Goal: Transaction & Acquisition: Book appointment/travel/reservation

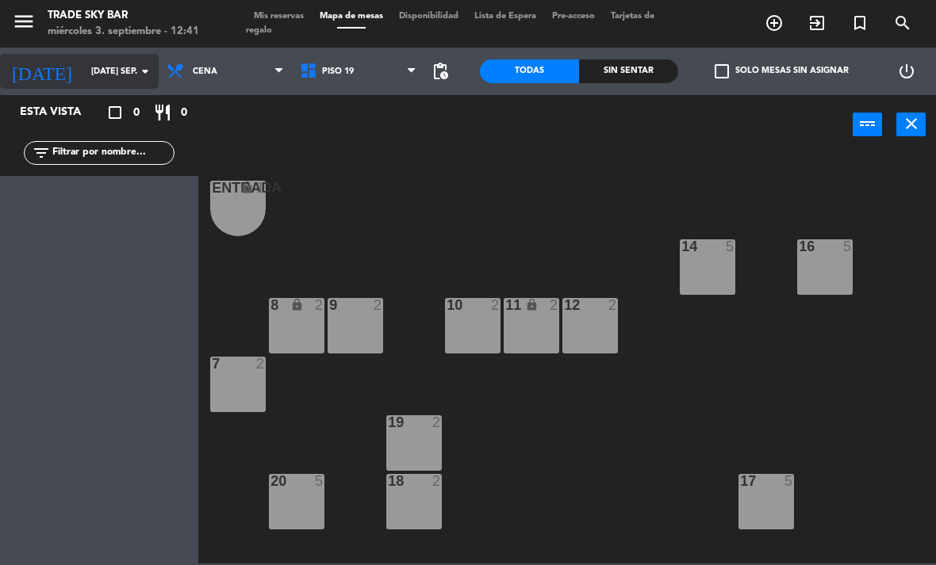
click at [117, 61] on input "[DATE] sep." at bounding box center [141, 72] width 117 height 26
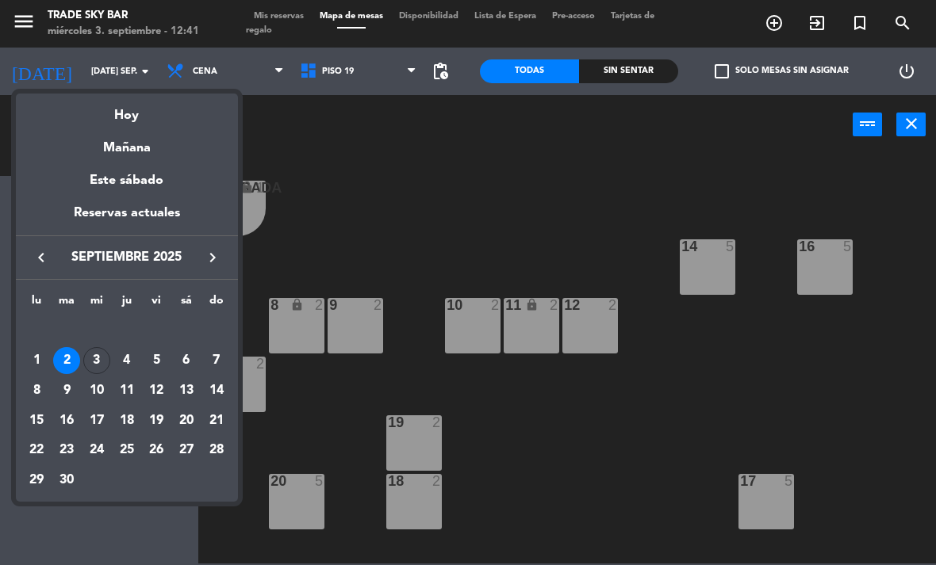
click at [185, 420] on div "20" at bounding box center [186, 421] width 27 height 27
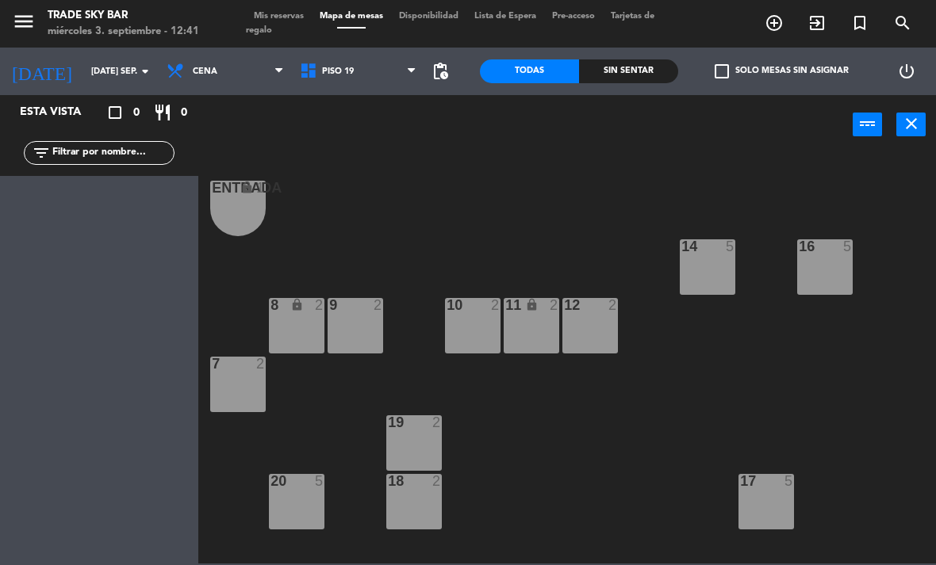
type input "sáb. [DATE]"
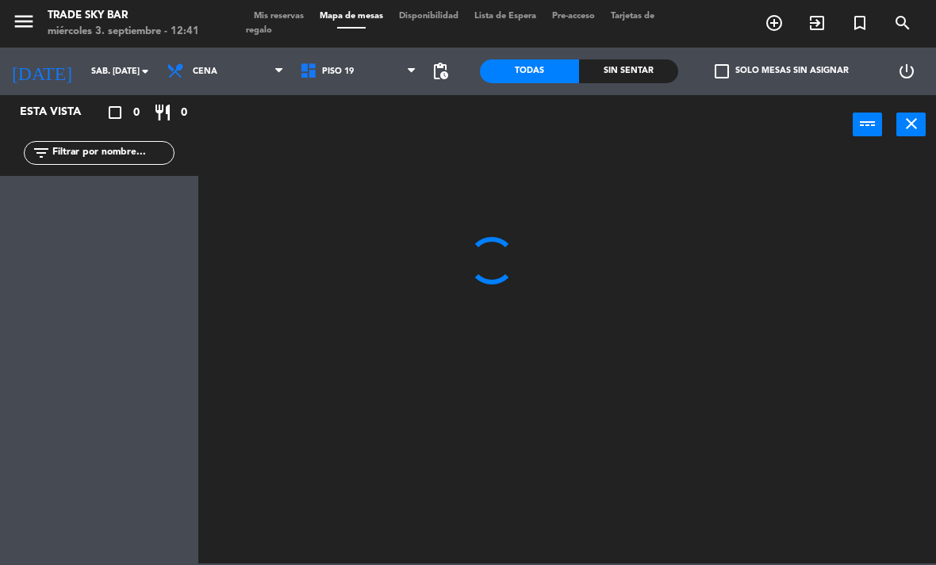
click at [33, 21] on icon "menu" at bounding box center [24, 22] width 24 height 24
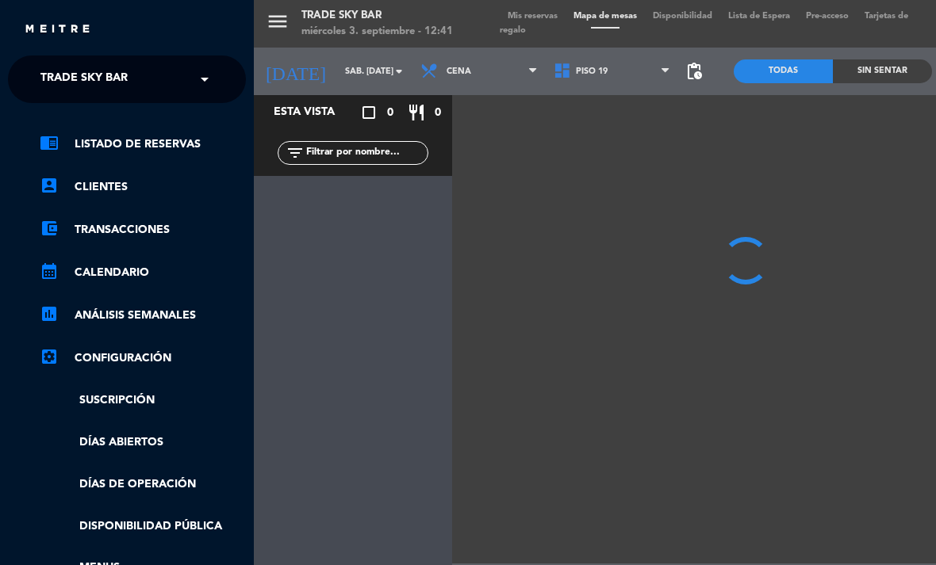
click at [102, 59] on ng-select "× Trade Sky Bar ×" at bounding box center [127, 80] width 238 height 48
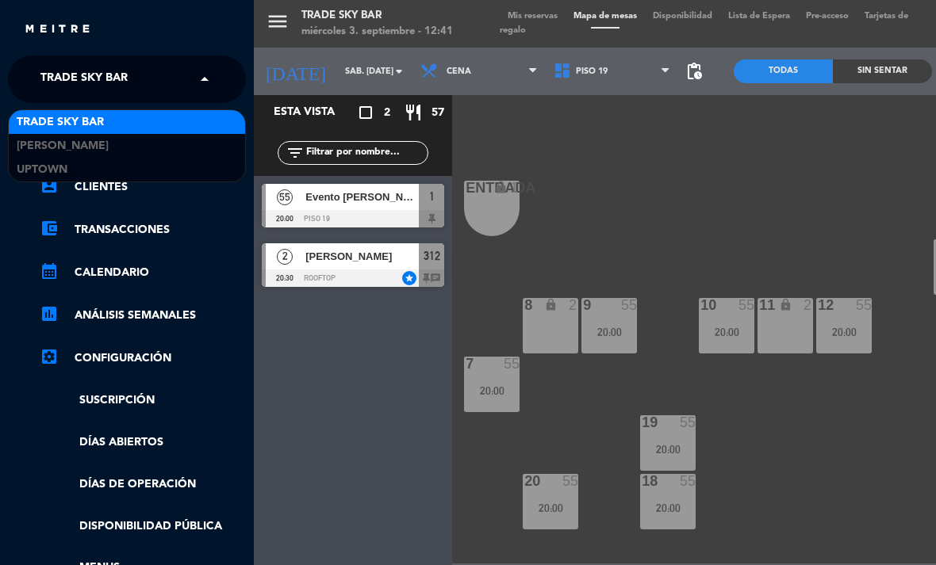
click at [111, 83] on span "Trade Sky Bar" at bounding box center [83, 79] width 87 height 33
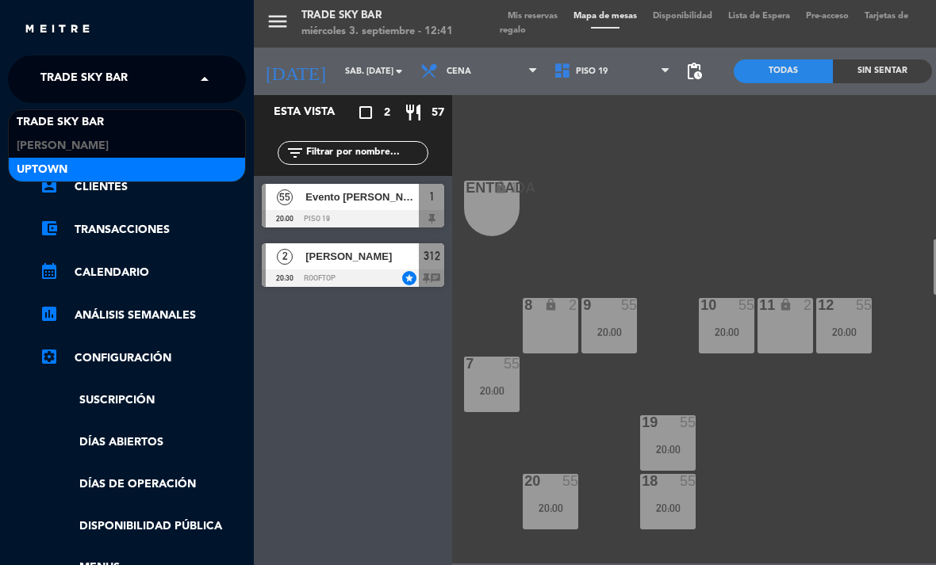
click at [128, 172] on div "Uptown" at bounding box center [127, 170] width 236 height 24
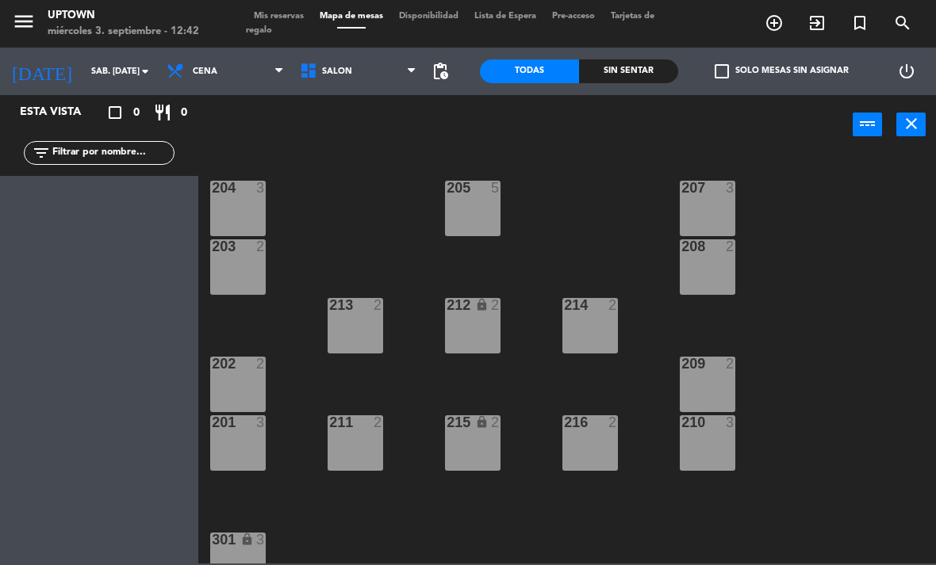
click at [783, 27] on icon "turned_in_not" at bounding box center [773, 22] width 19 height 19
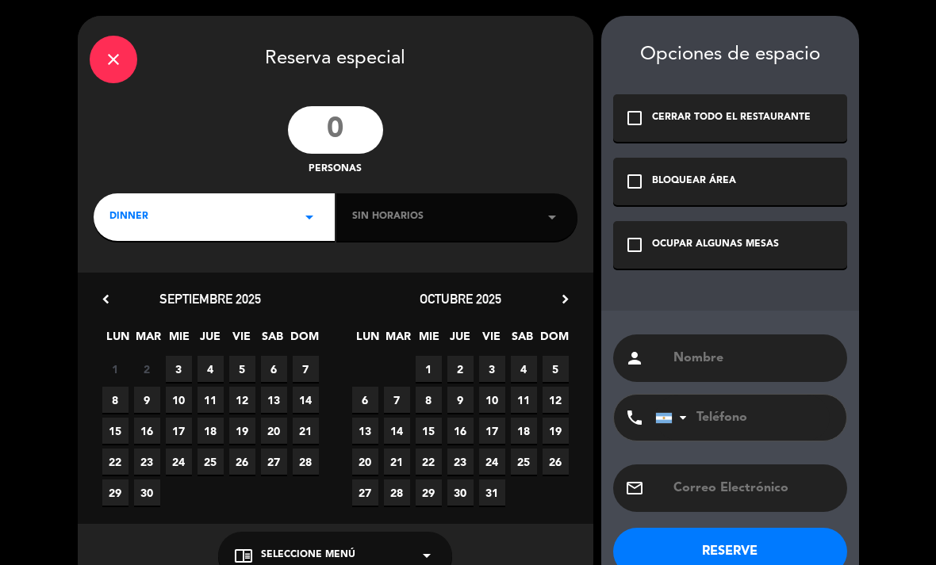
click at [394, 113] on div "personas" at bounding box center [335, 141] width 515 height 71
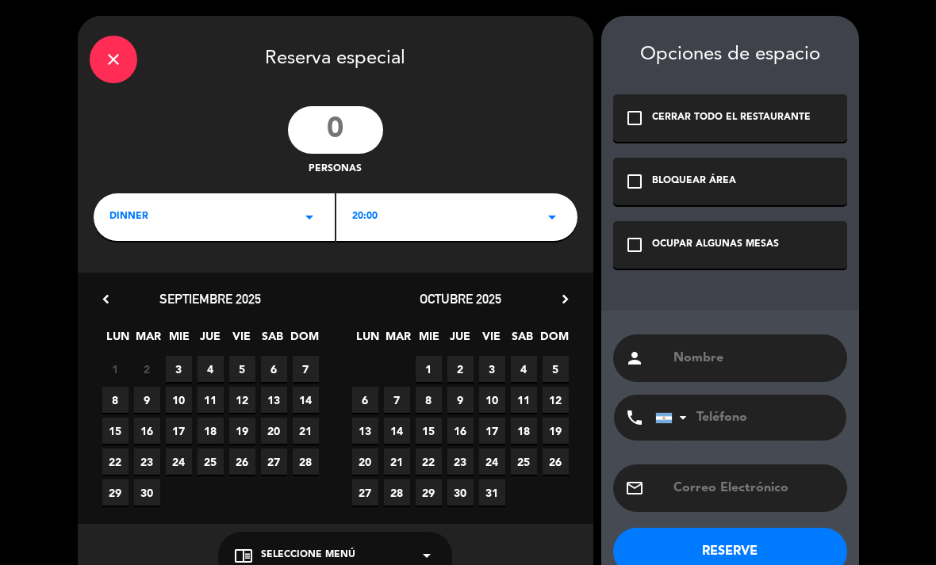
click at [337, 125] on input "number" at bounding box center [335, 130] width 95 height 48
type input "2"
click at [415, 217] on div "20:00 arrow_drop_down" at bounding box center [456, 217] width 241 height 48
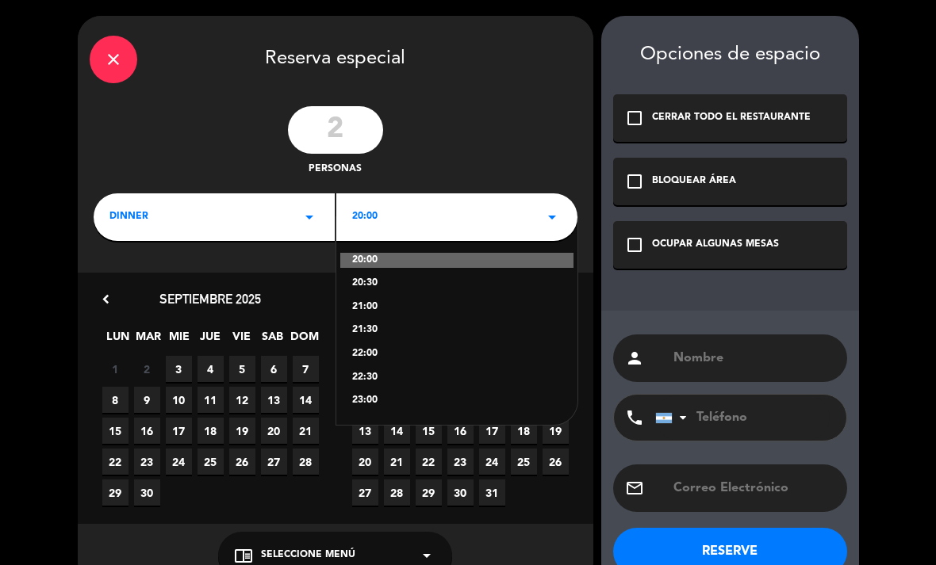
click at [422, 279] on div "20:30" at bounding box center [456, 284] width 209 height 16
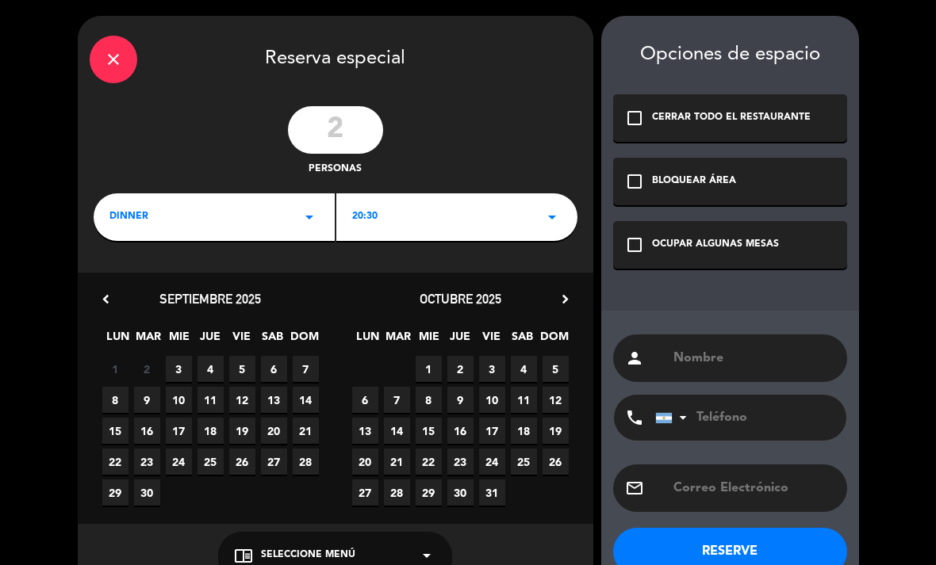
click at [278, 425] on span "20" at bounding box center [274, 431] width 26 height 26
click at [652, 242] on div "OCUPAR ALGUNAS MESAS" at bounding box center [715, 245] width 127 height 16
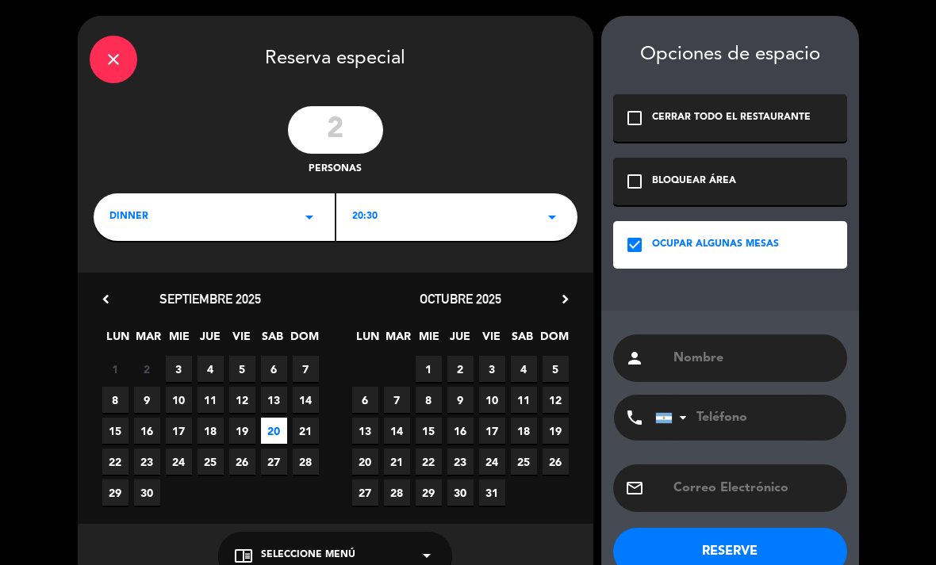
click at [716, 366] on input "text" at bounding box center [753, 358] width 163 height 22
click at [718, 356] on input "text" at bounding box center [753, 358] width 163 height 22
paste input "[PERSON_NAME]"
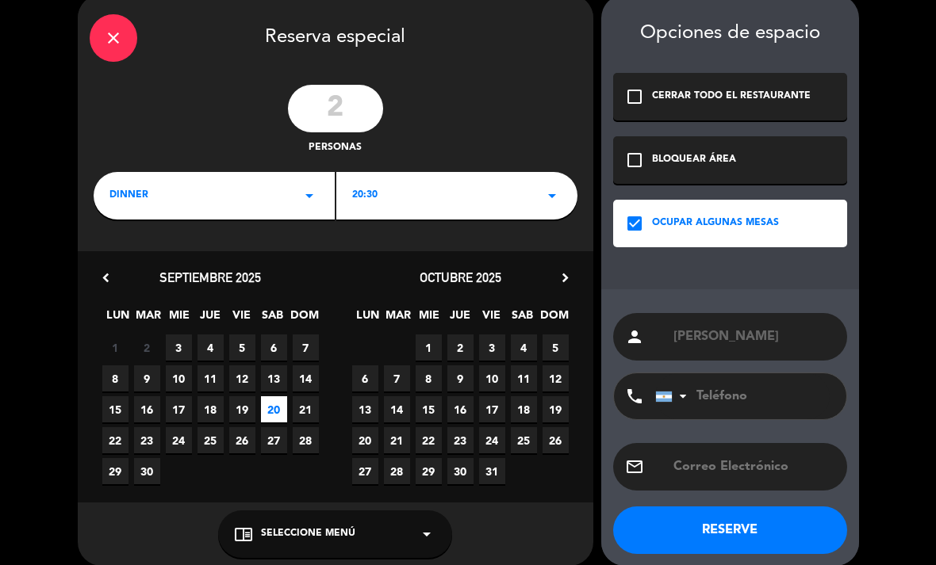
type input "[PERSON_NAME]"
click at [781, 536] on button "RESERVE" at bounding box center [730, 531] width 234 height 48
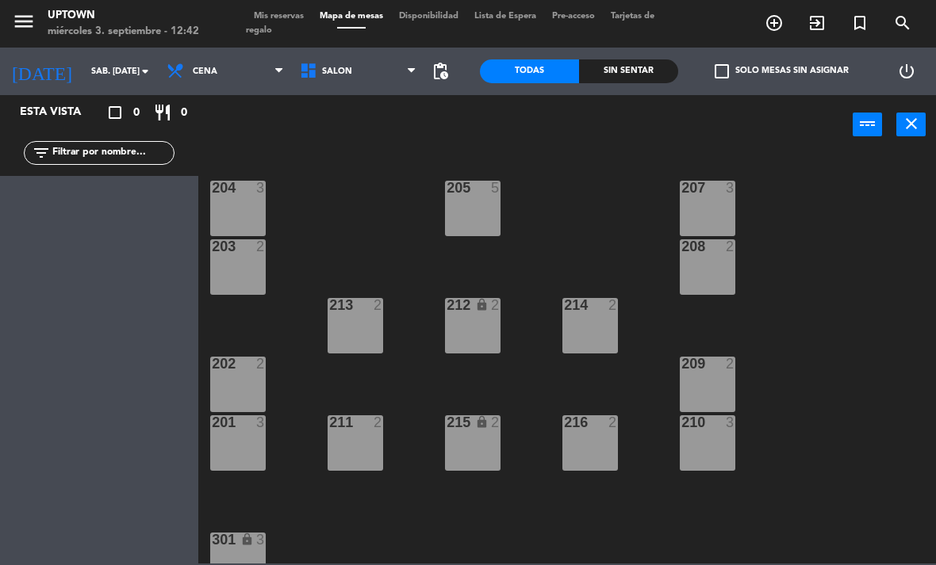
click at [300, 19] on span "Mis reservas" at bounding box center [279, 16] width 66 height 9
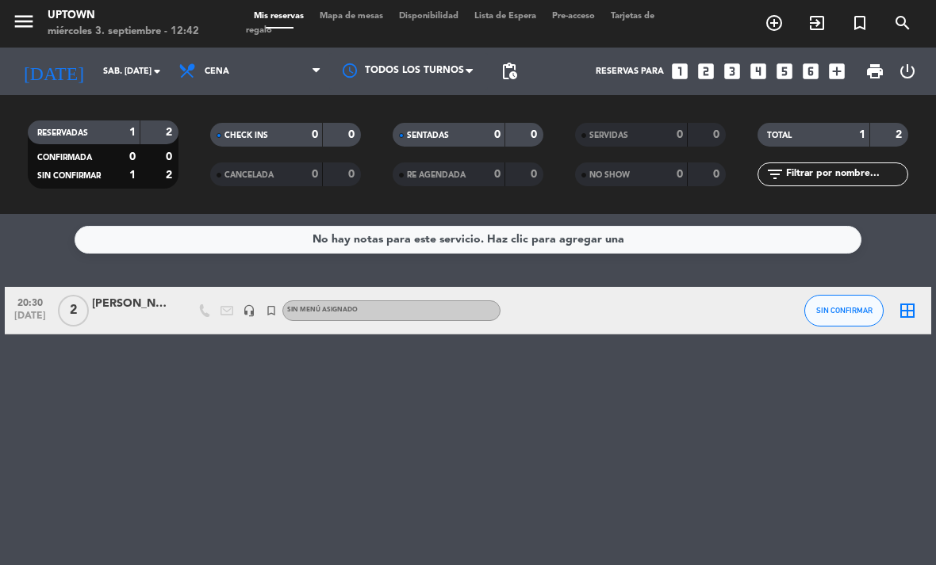
click at [906, 309] on icon "border_all" at bounding box center [907, 310] width 19 height 19
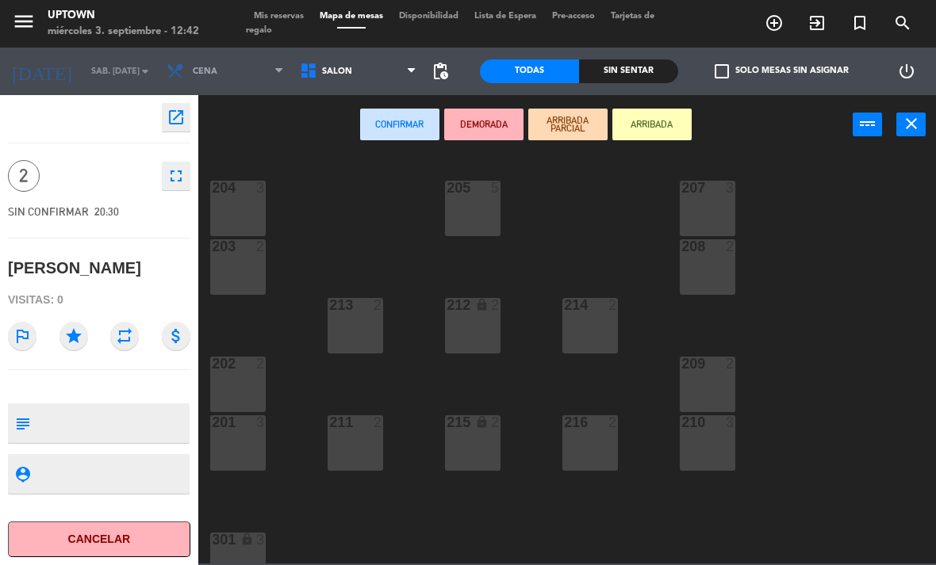
click at [363, 323] on div "213 2" at bounding box center [356, 326] width 56 height 56
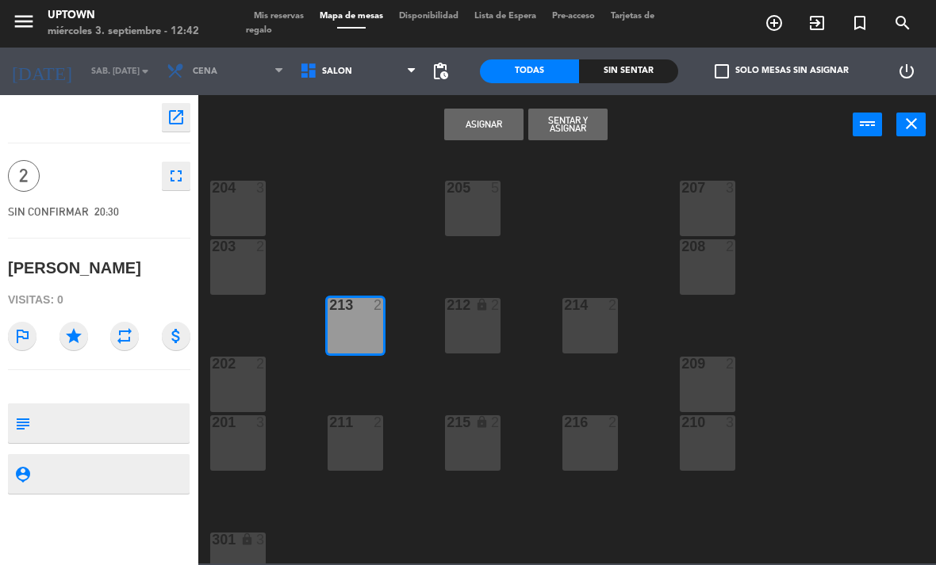
click at [178, 413] on textarea at bounding box center [111, 423] width 151 height 33
type textarea "VB 435"
click at [74, 344] on icon "star" at bounding box center [73, 336] width 29 height 29
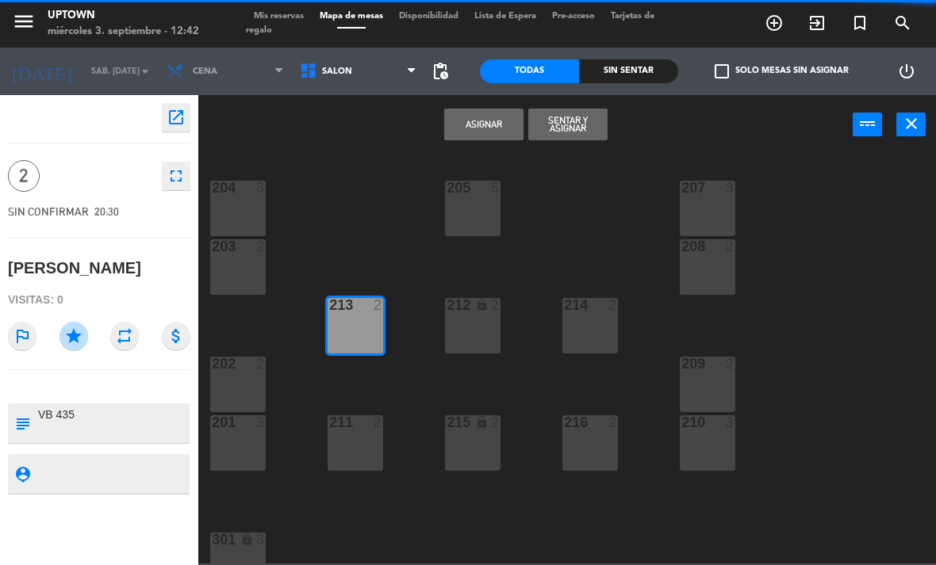
click at [506, 113] on button "Asignar" at bounding box center [483, 125] width 79 height 32
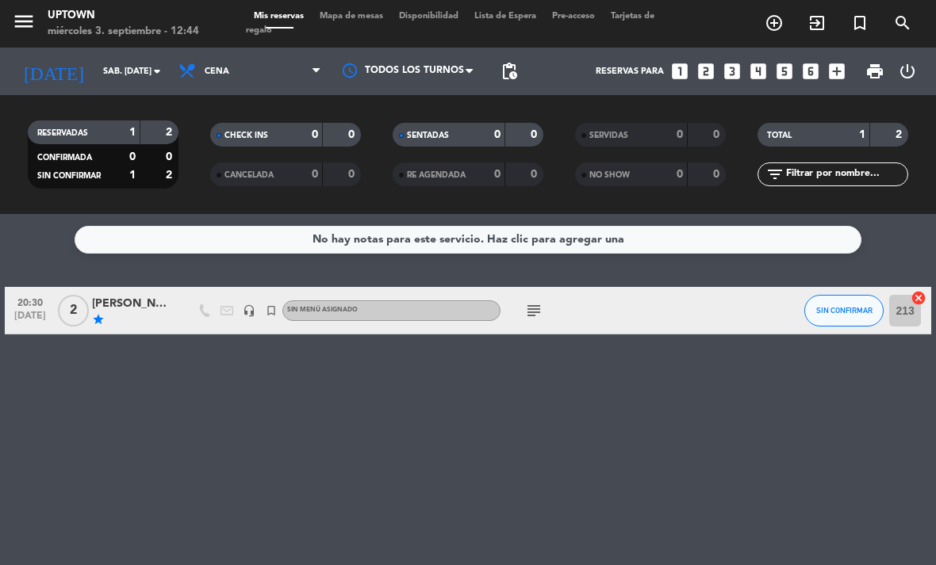
click at [374, 20] on span "Mapa de mesas" at bounding box center [351, 16] width 79 height 9
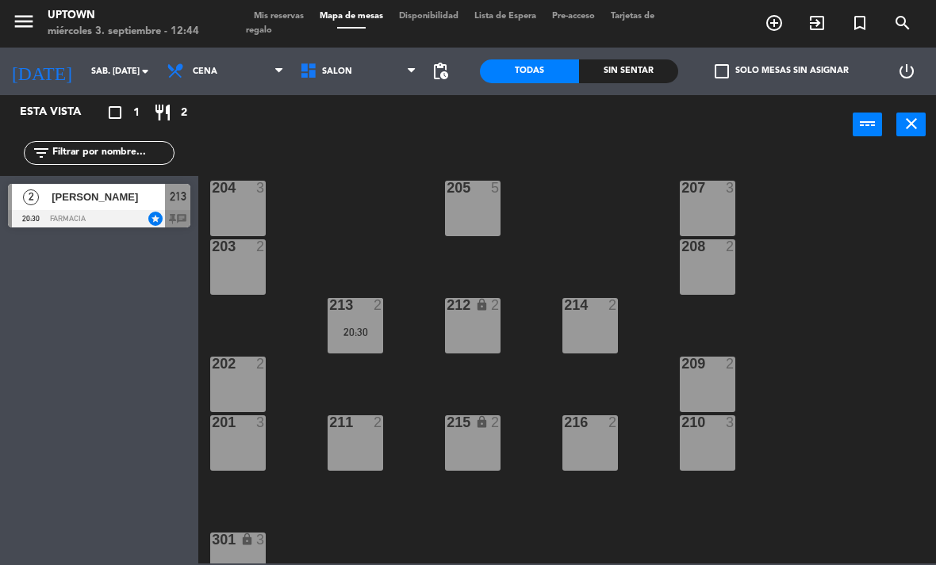
click at [116, 93] on div "[DATE] sáb. [DATE] arrow_drop_down" at bounding box center [79, 72] width 159 height 48
click at [117, 73] on input "sáb. [DATE]" at bounding box center [141, 72] width 117 height 26
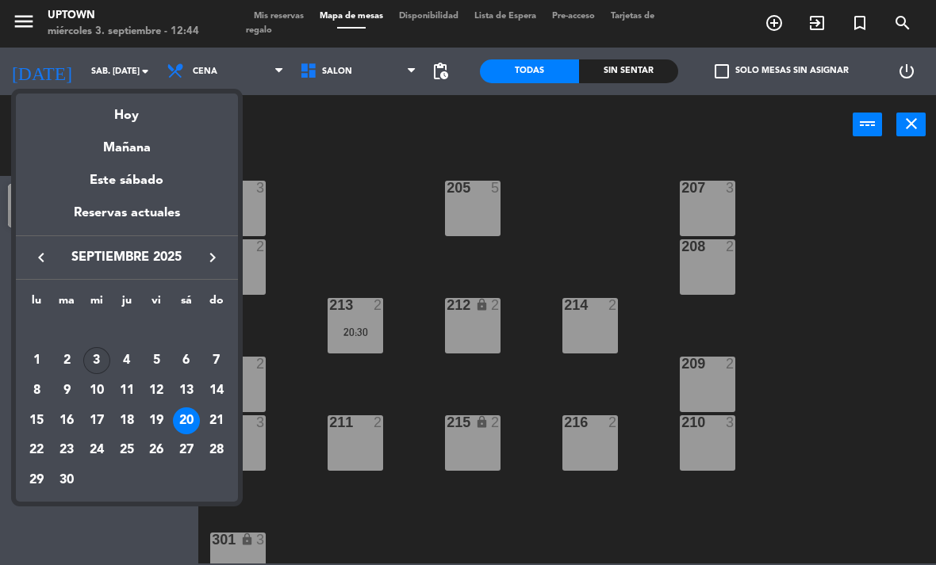
click at [94, 359] on div "3" at bounding box center [96, 360] width 27 height 27
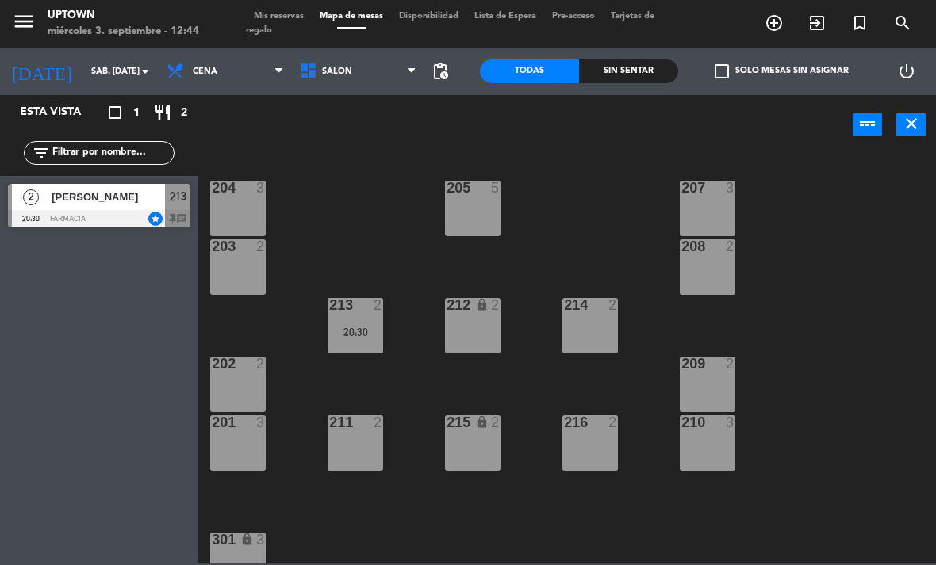
type input "mié. [DATE]"
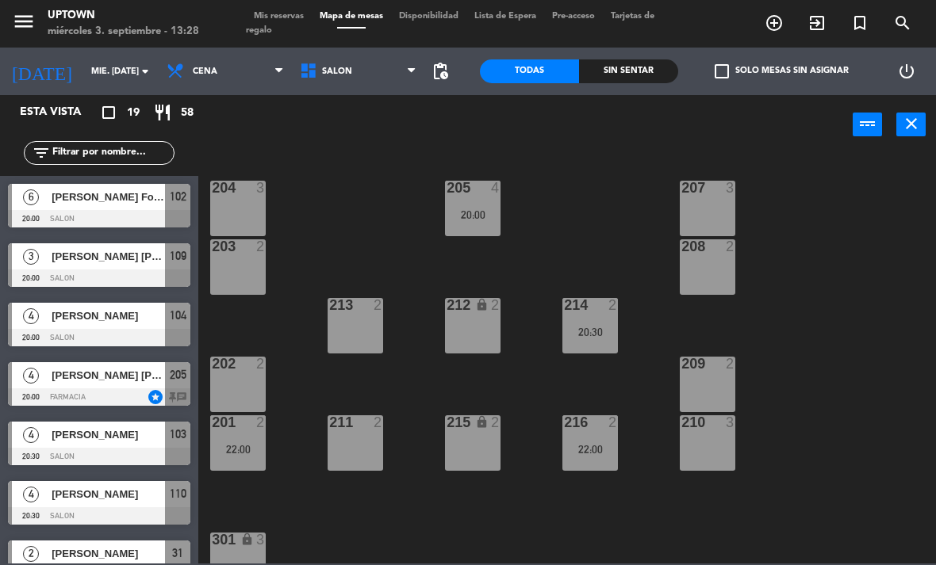
click at [23, 21] on icon "menu" at bounding box center [24, 22] width 24 height 24
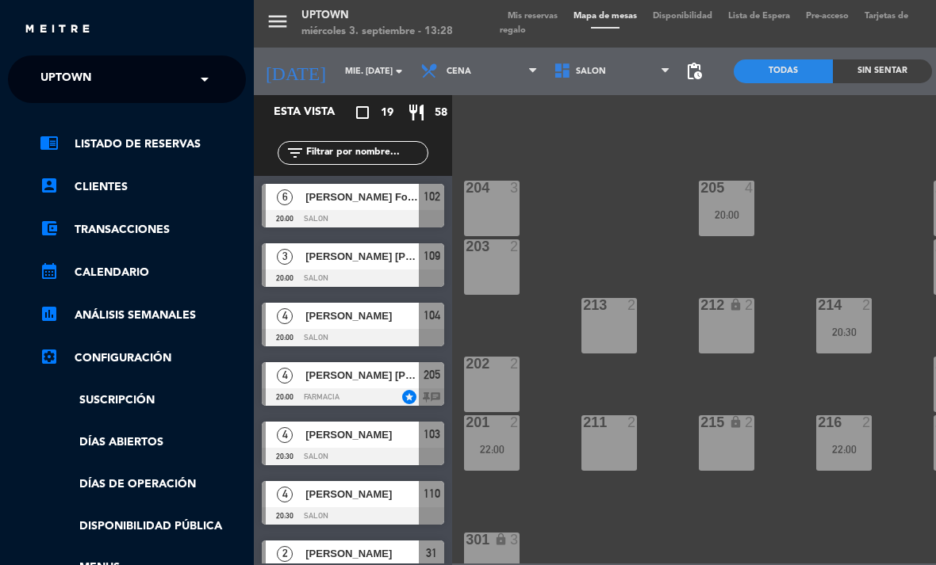
click at [144, 81] on input "text" at bounding box center [128, 80] width 193 height 35
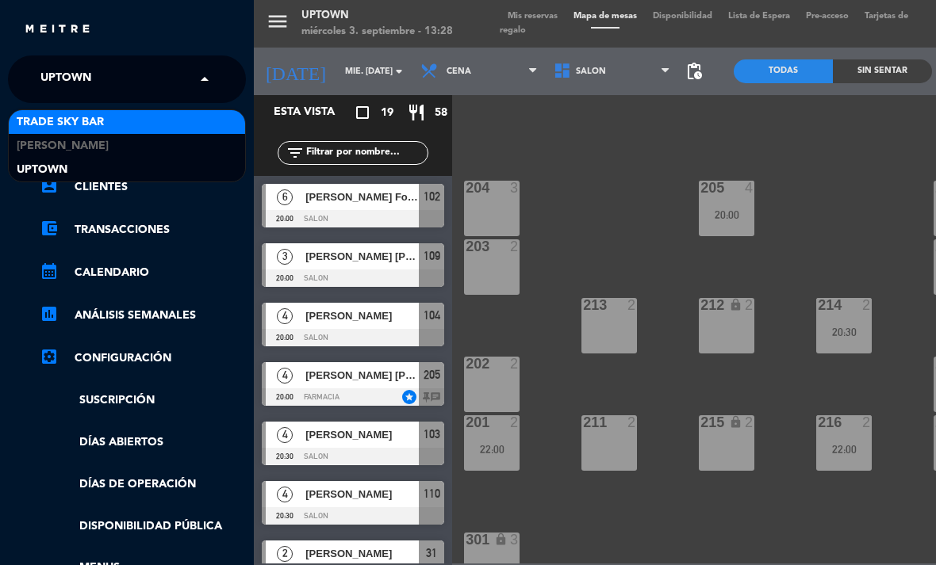
click at [150, 113] on div "Trade Sky Bar" at bounding box center [127, 122] width 236 height 24
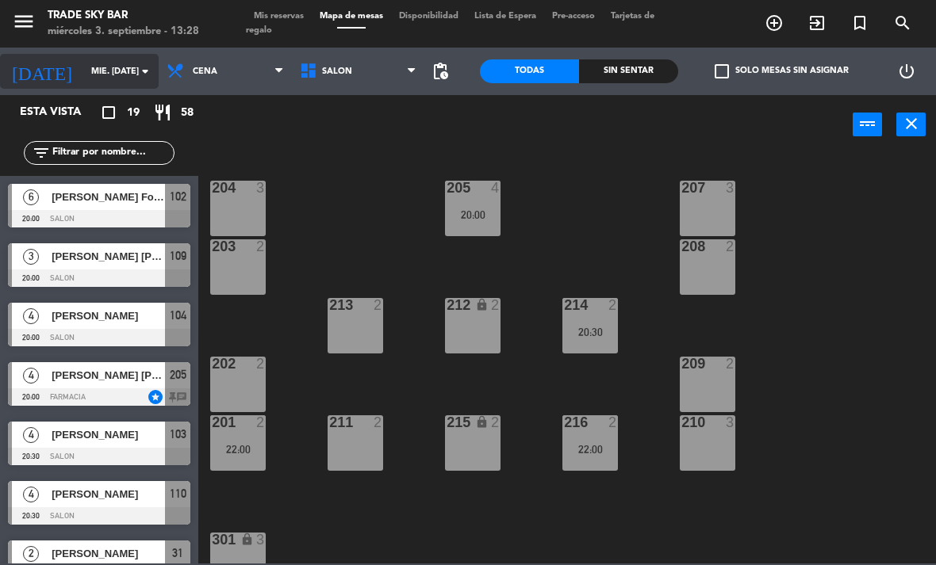
click at [128, 73] on input "mié. [DATE]" at bounding box center [141, 72] width 117 height 26
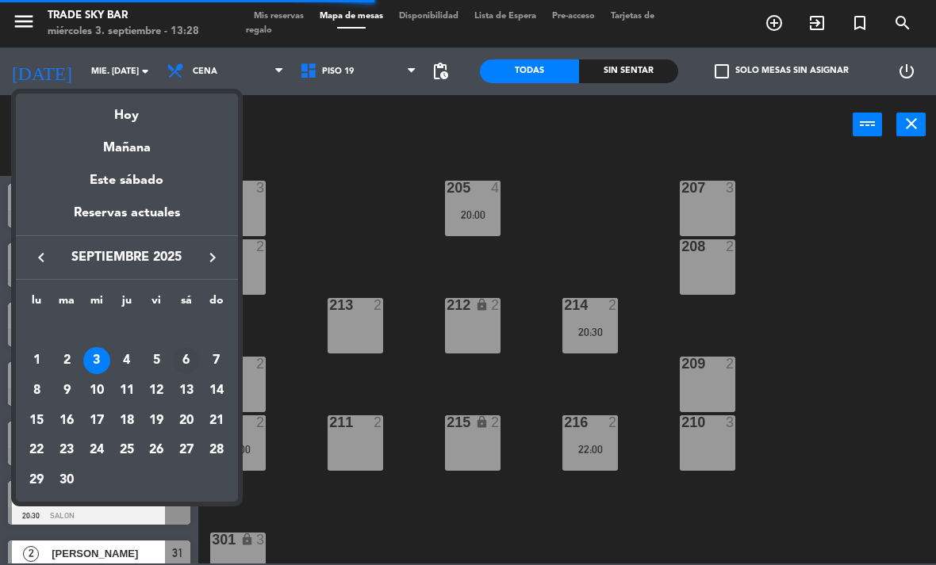
click at [186, 366] on div "6" at bounding box center [186, 360] width 27 height 27
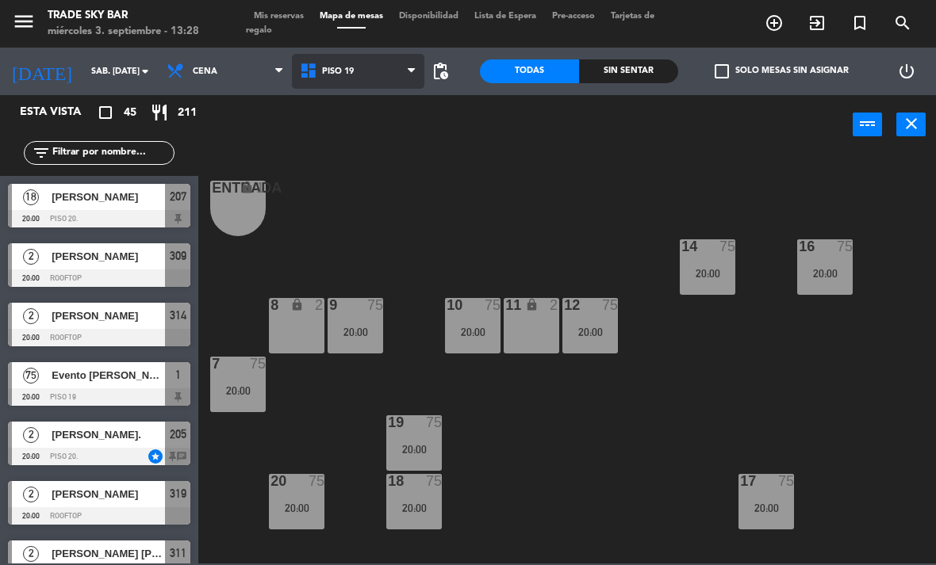
click at [362, 60] on span "PISO 19" at bounding box center [358, 71] width 133 height 35
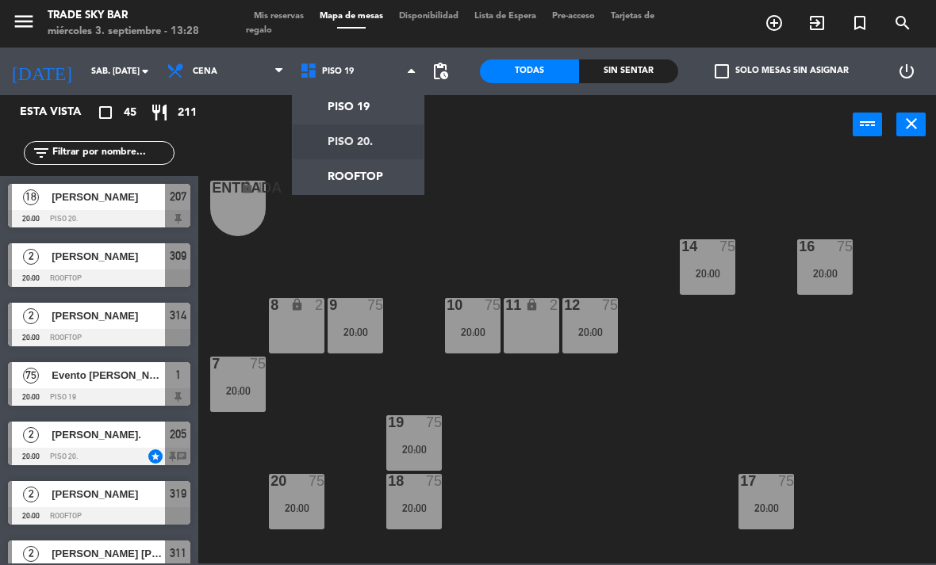
click at [365, 148] on ng-component "menu Trade Sky Bar miércoles 3. septiembre - 13:28 Mis reservas Mapa de mesas D…" at bounding box center [468, 282] width 936 height 564
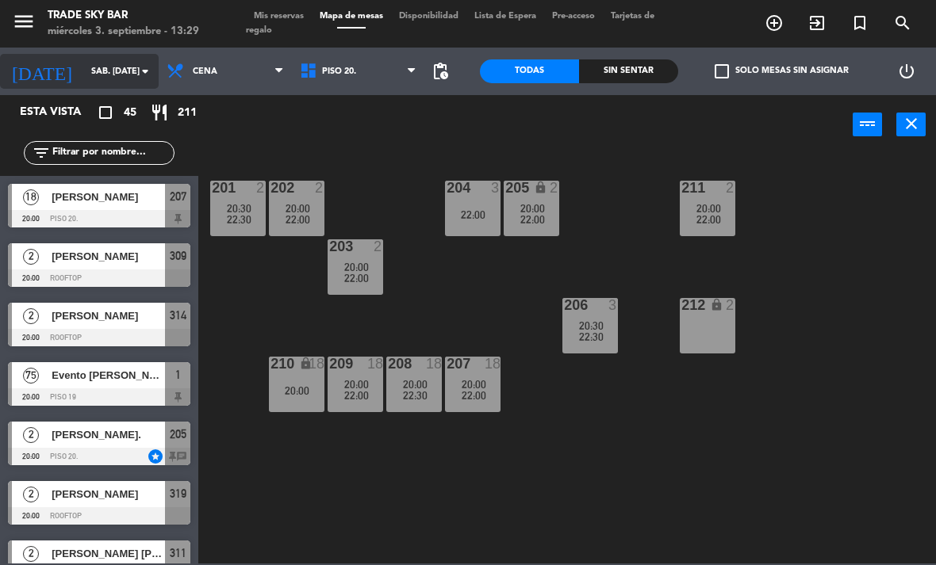
click at [132, 82] on input "sáb. [DATE]" at bounding box center [141, 72] width 117 height 26
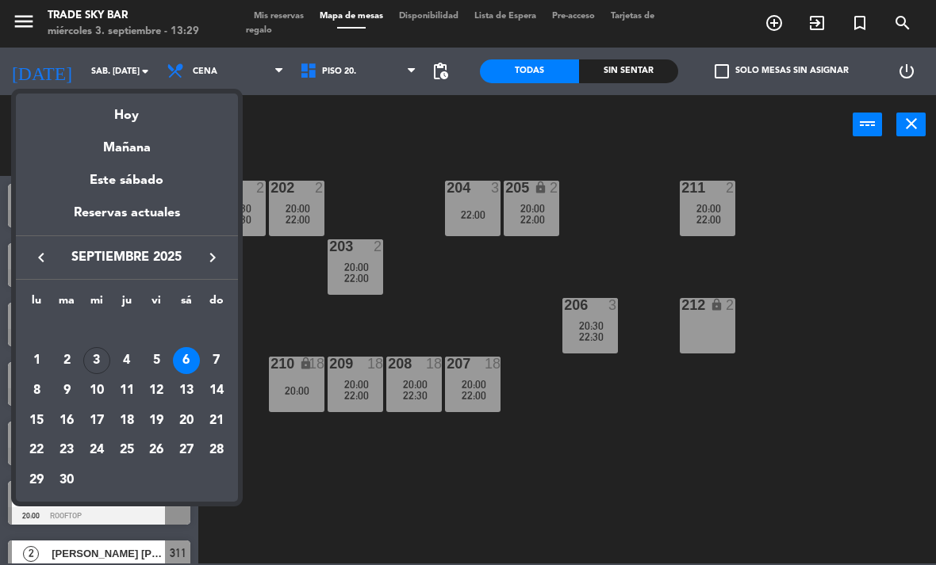
click at [102, 358] on div "3" at bounding box center [96, 360] width 27 height 27
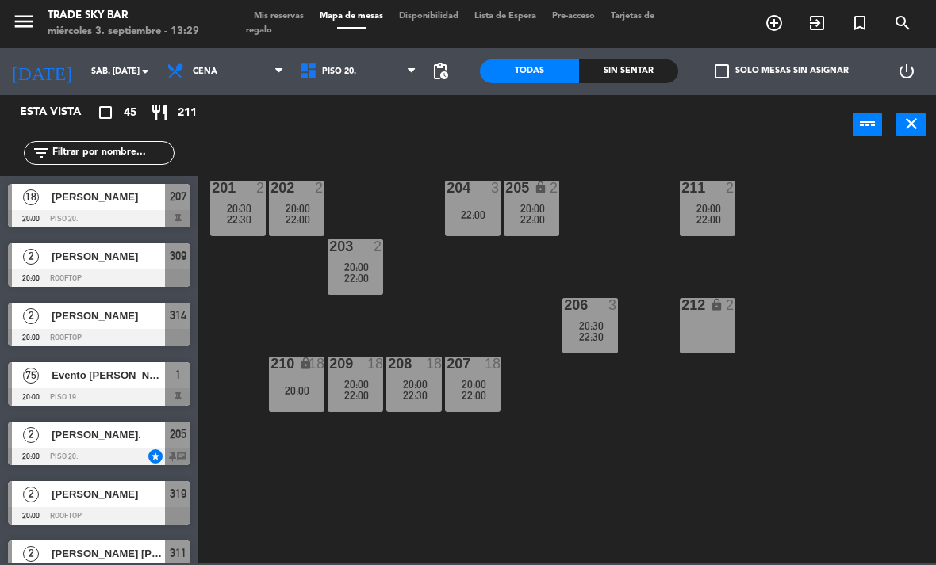
type input "mié. [DATE]"
click at [783, 17] on icon "turned_in_not" at bounding box center [773, 22] width 19 height 19
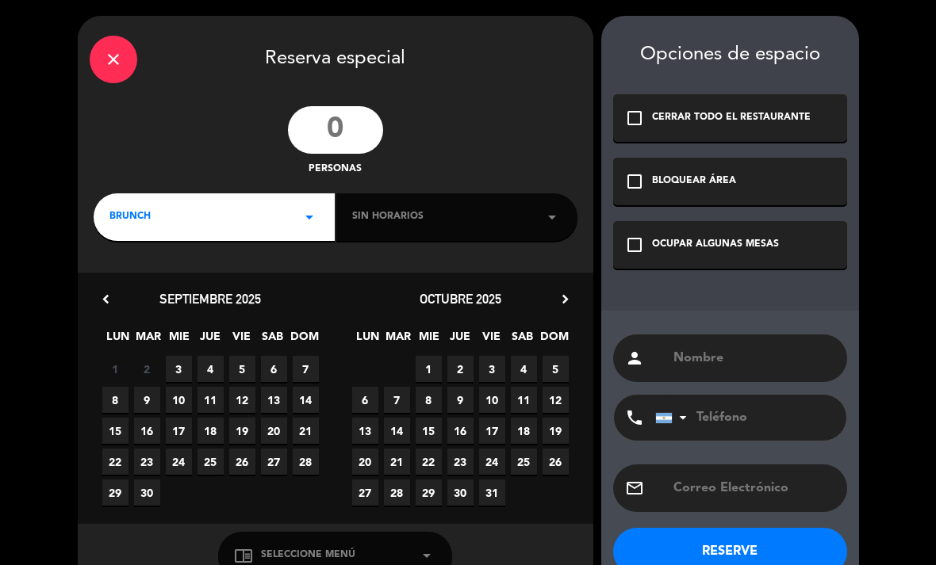
click at [375, 116] on input "number" at bounding box center [335, 130] width 95 height 48
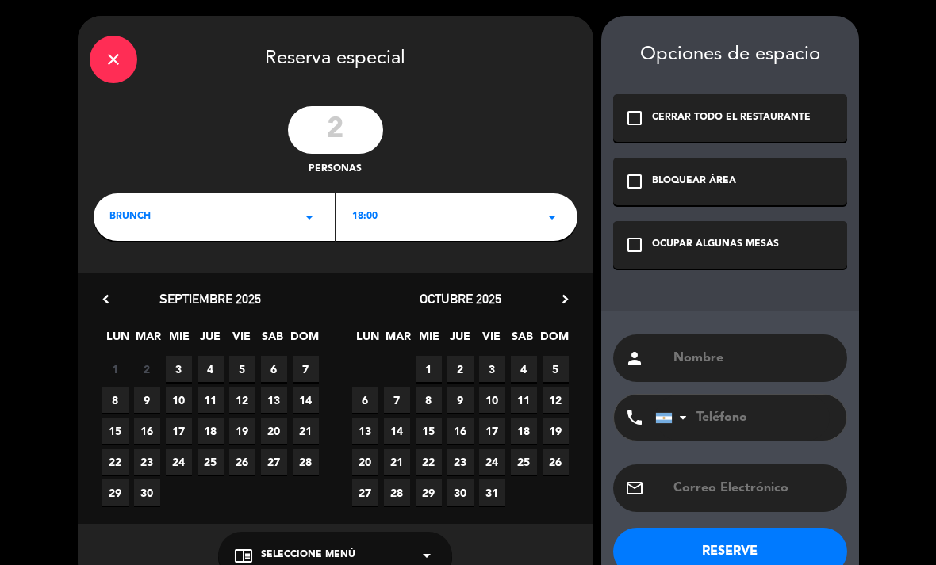
type input "2"
click at [308, 219] on icon "arrow_drop_down" at bounding box center [309, 217] width 19 height 19
click at [293, 272] on div "Brunch Cena" at bounding box center [214, 262] width 241 height 90
click at [273, 371] on span "6" at bounding box center [274, 369] width 26 height 26
click at [282, 213] on div "BRUNCH arrow_drop_down" at bounding box center [214, 217] width 241 height 48
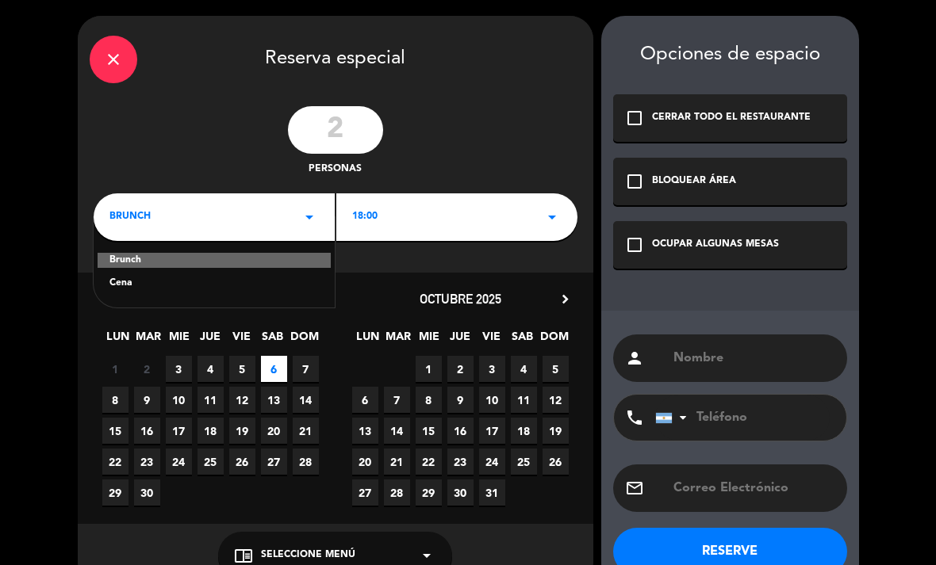
click at [257, 278] on div "Cena" at bounding box center [213, 284] width 209 height 16
click at [450, 222] on div "18:00 arrow_drop_down" at bounding box center [456, 217] width 241 height 48
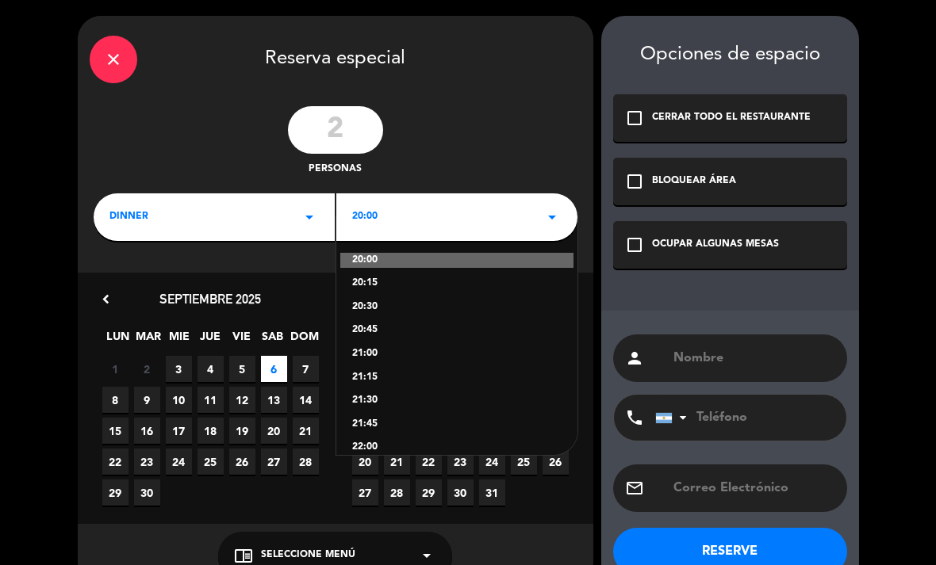
click at [395, 311] on div "20:30" at bounding box center [456, 308] width 209 height 16
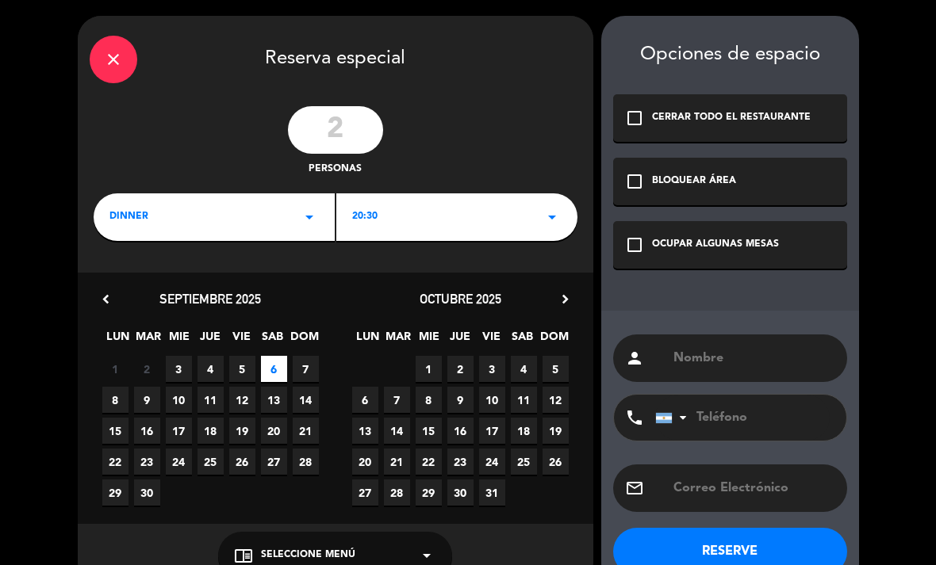
click at [708, 252] on div "OCUPAR ALGUNAS MESAS" at bounding box center [715, 245] width 127 height 16
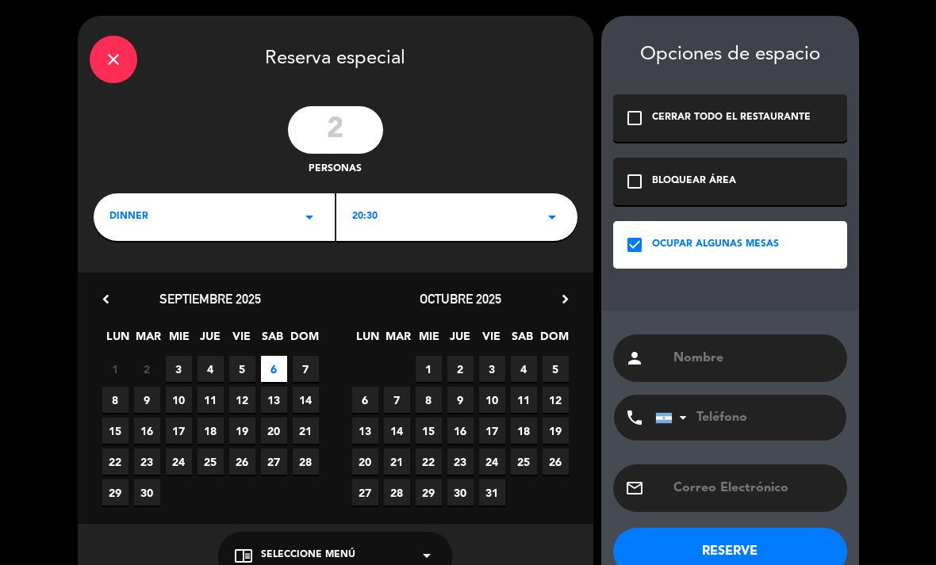
click at [723, 350] on input "text" at bounding box center [753, 358] width 163 height 22
click at [714, 358] on input "text" at bounding box center [753, 358] width 163 height 22
paste input "[PERSON_NAME] [PERSON_NAME]"
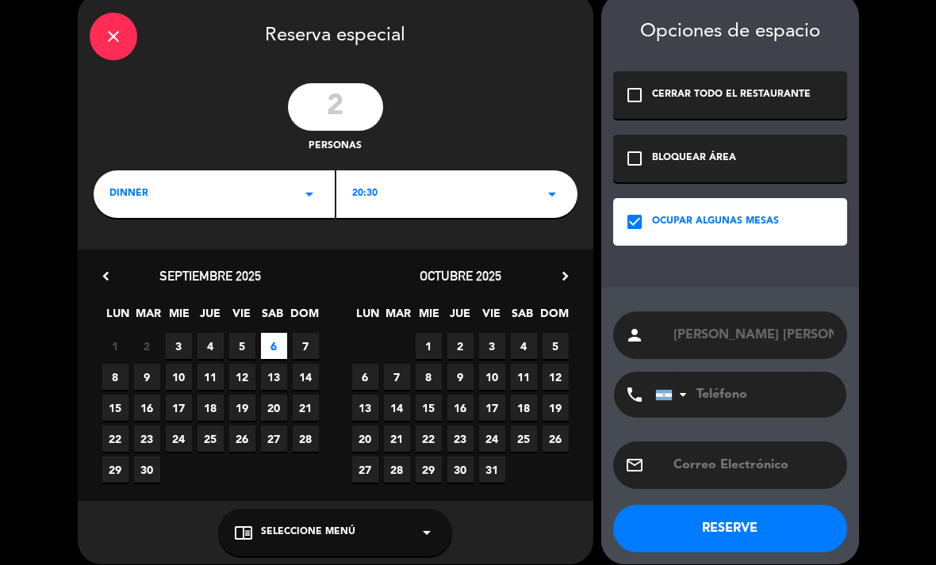
type input "[PERSON_NAME] [PERSON_NAME]"
click at [765, 527] on button "RESERVE" at bounding box center [730, 529] width 234 height 48
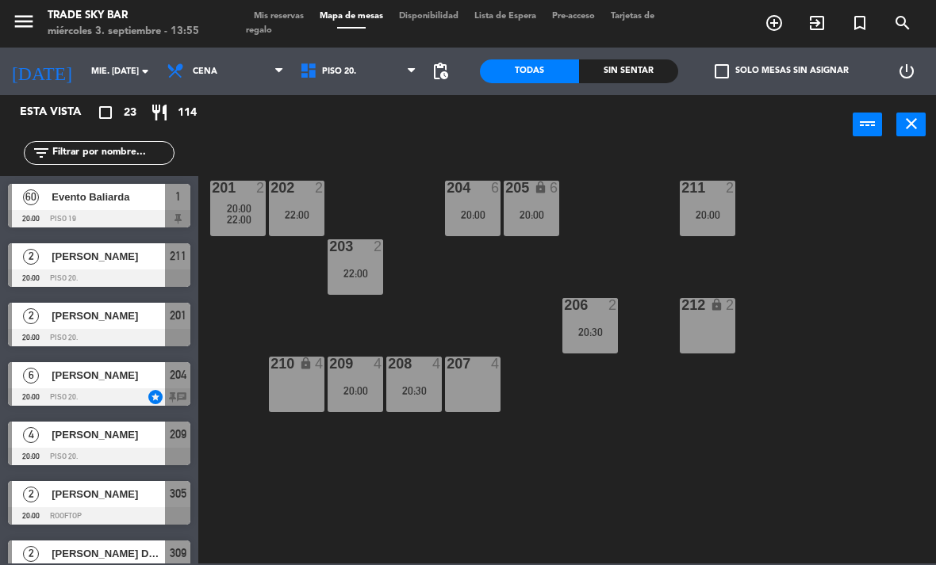
click at [292, 21] on span "Mis reservas" at bounding box center [279, 16] width 66 height 9
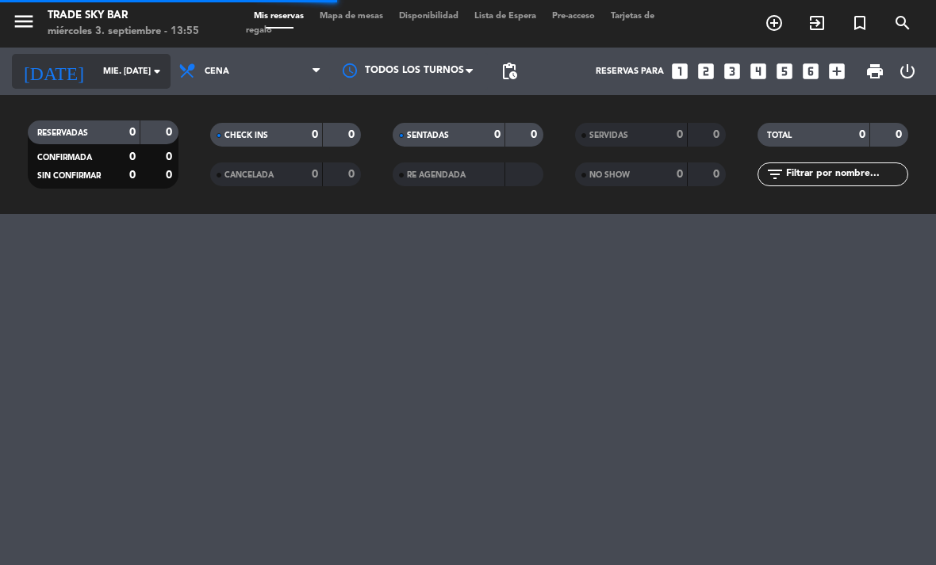
click at [95, 63] on input "mié. [DATE]" at bounding box center [153, 72] width 117 height 26
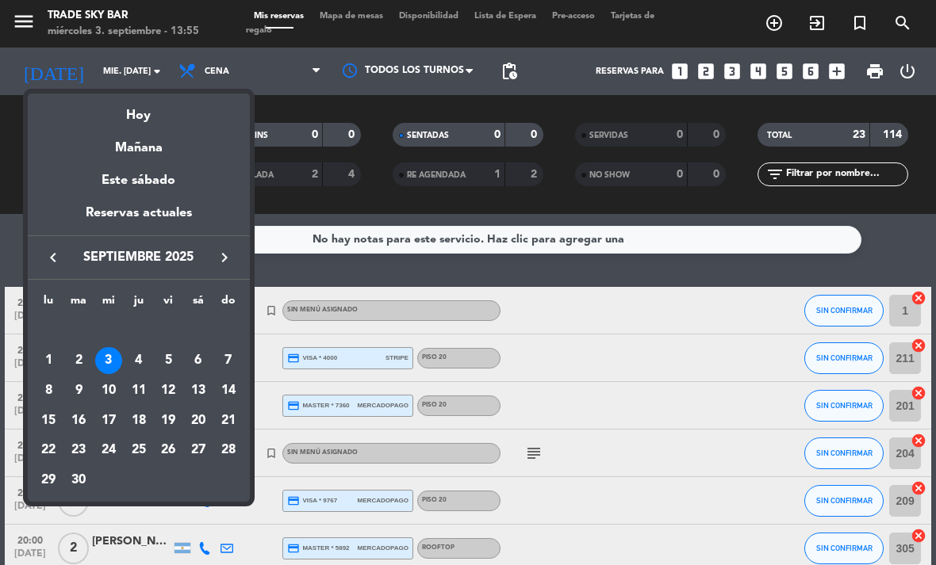
click at [197, 364] on div "6" at bounding box center [198, 360] width 27 height 27
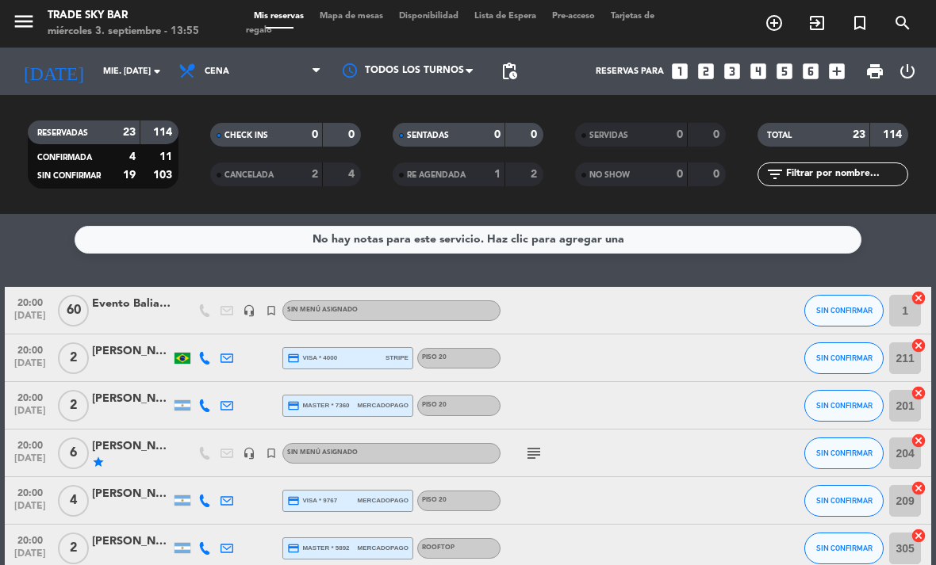
type input "sáb. [DATE]"
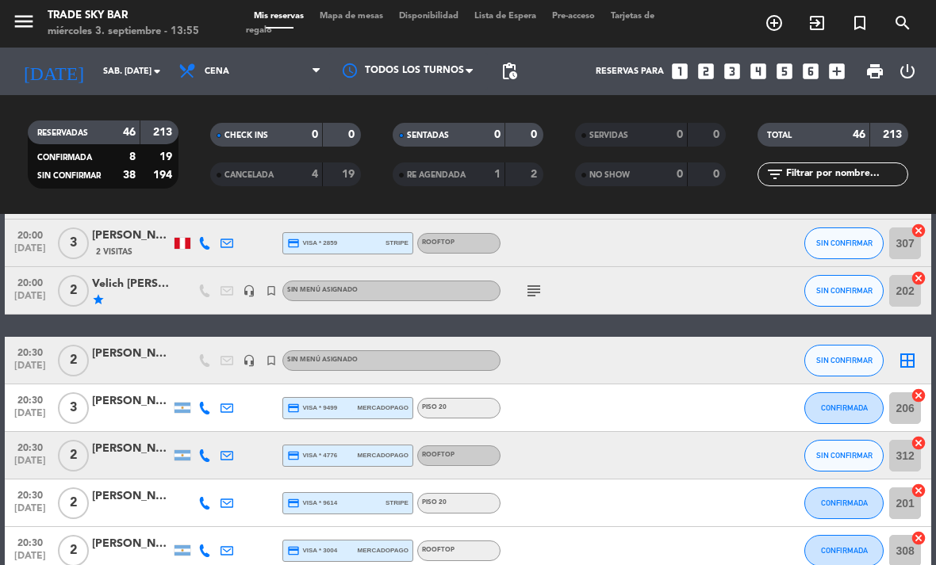
scroll to position [684, 0]
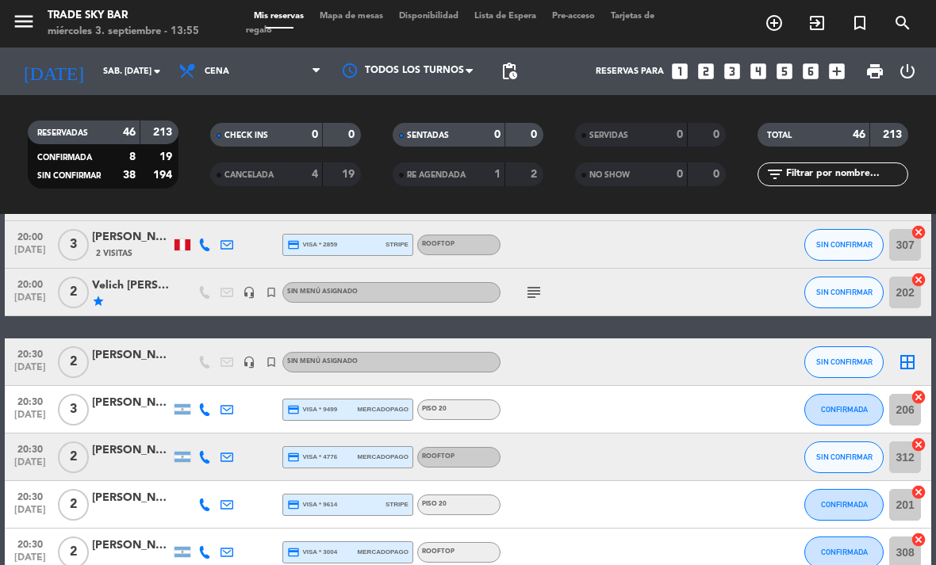
click at [906, 365] on icon "border_all" at bounding box center [907, 362] width 19 height 19
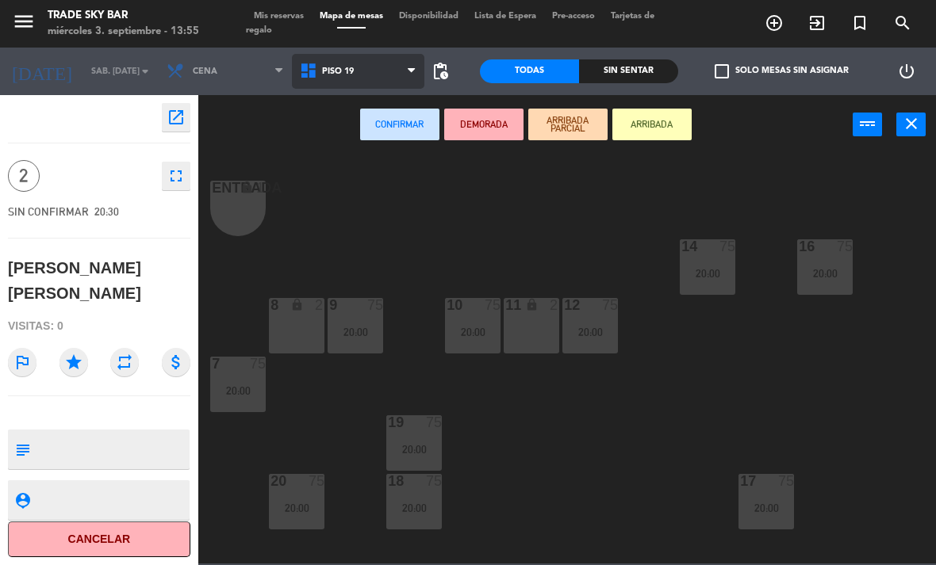
click at [335, 77] on span "PISO 19" at bounding box center [338, 72] width 32 height 10
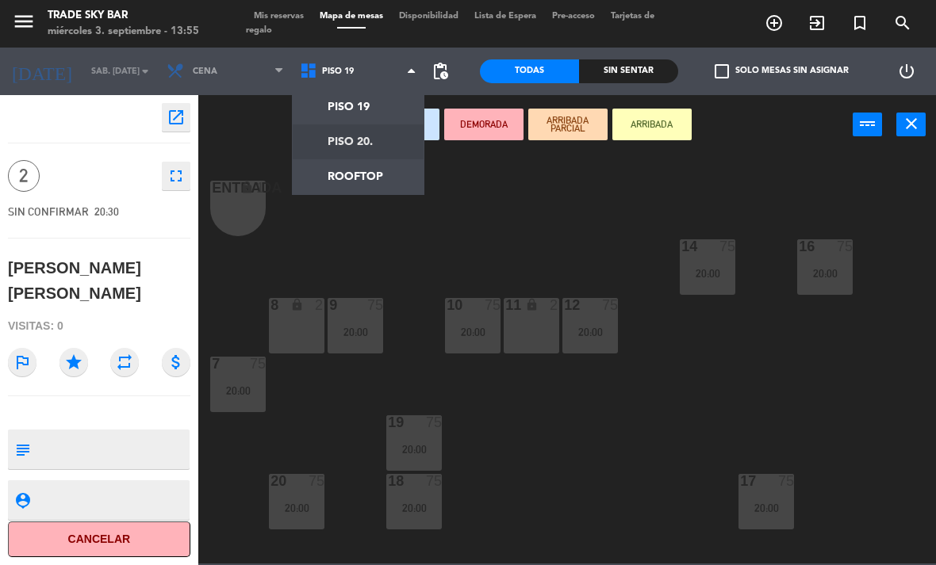
click at [338, 144] on ng-component "menu Trade Sky Bar miércoles 3. septiembre - 13:55 Mis reservas Mapa de mesas D…" at bounding box center [468, 282] width 936 height 564
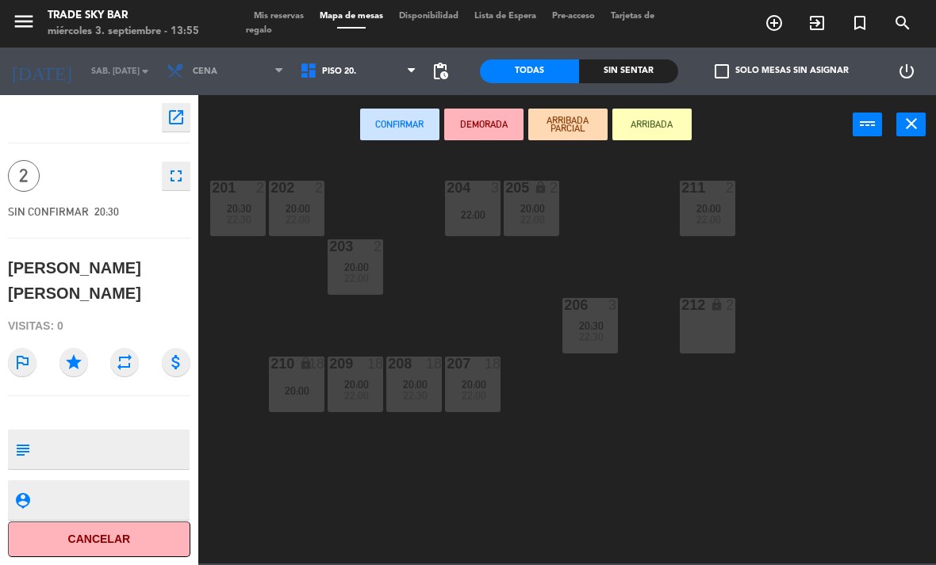
click at [733, 335] on div "212 lock 2" at bounding box center [708, 326] width 56 height 56
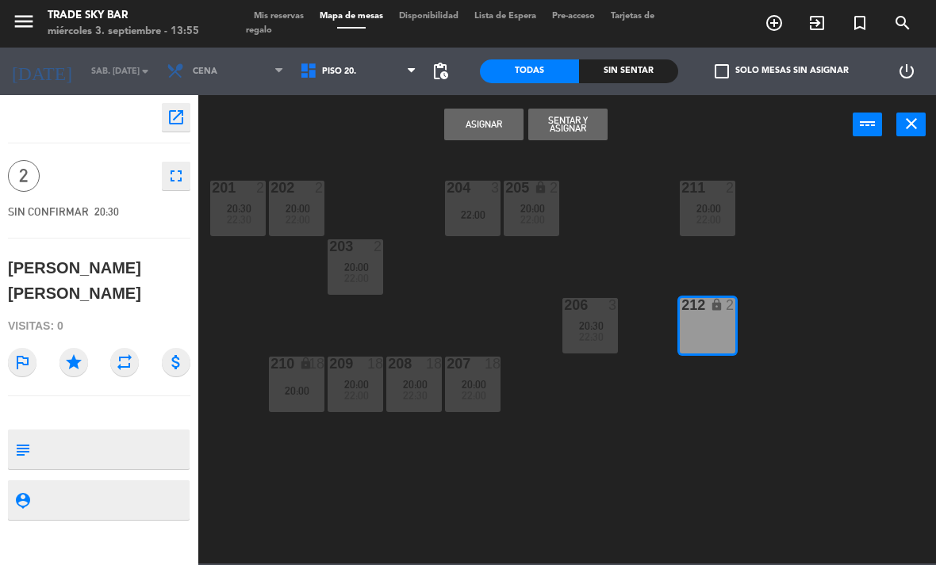
click at [48, 458] on textarea at bounding box center [111, 449] width 151 height 33
type textarea "VB 442"
click at [86, 365] on icon "star" at bounding box center [73, 362] width 29 height 29
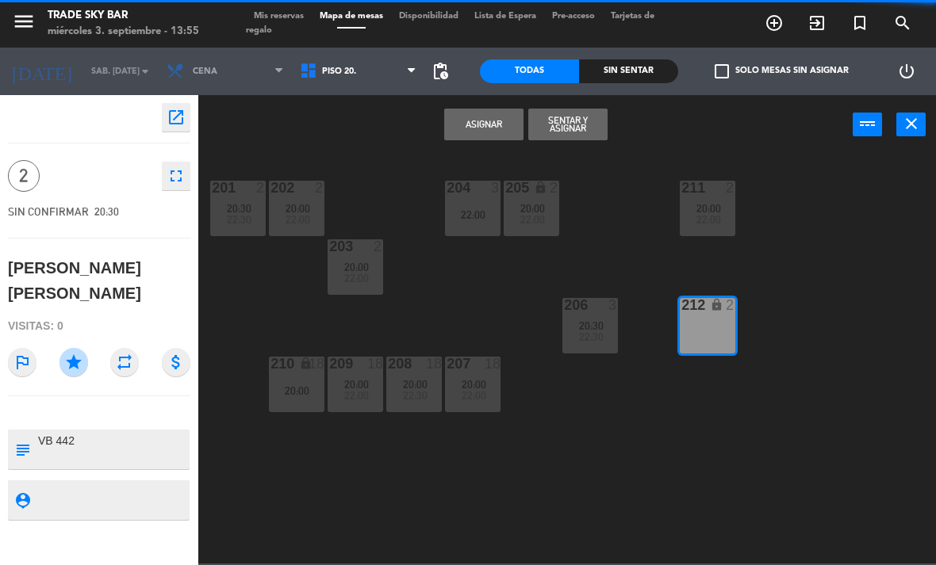
click at [505, 132] on button "Asignar" at bounding box center [483, 125] width 79 height 32
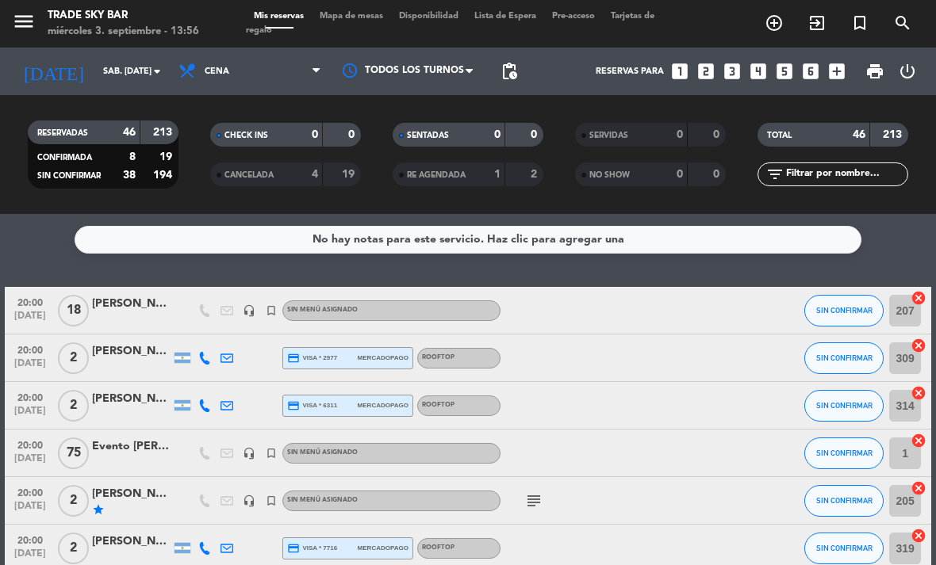
click at [337, 17] on span "Mapa de mesas" at bounding box center [351, 16] width 79 height 9
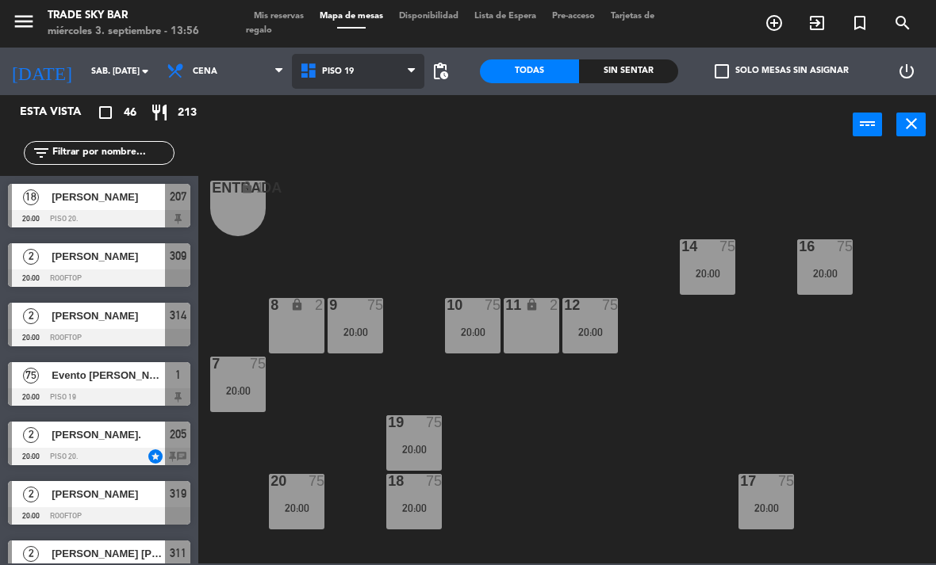
click at [395, 62] on span "PISO 19" at bounding box center [358, 71] width 133 height 35
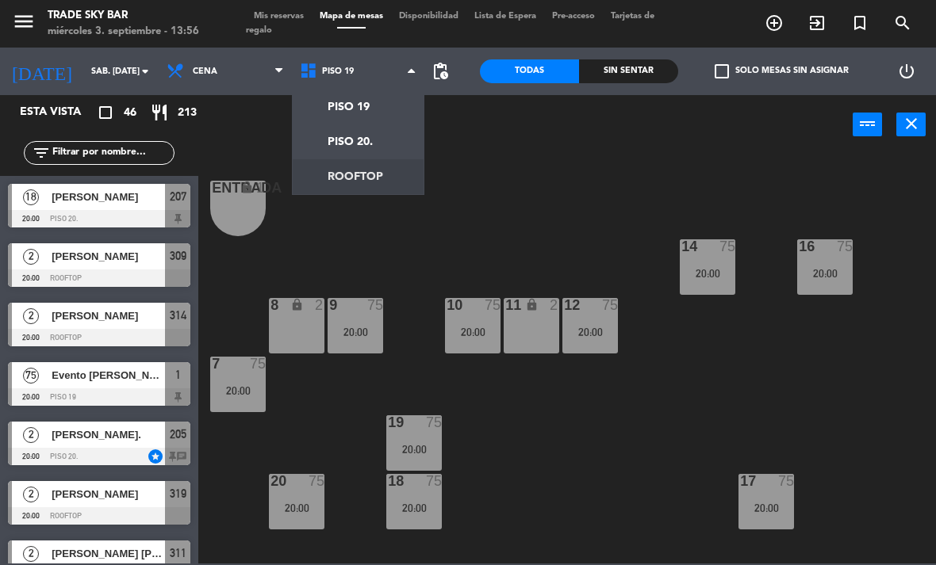
click at [373, 182] on ng-component "menu Trade Sky Bar miércoles 3. septiembre - 13:56 Mis reservas Mapa de mesas D…" at bounding box center [468, 282] width 936 height 564
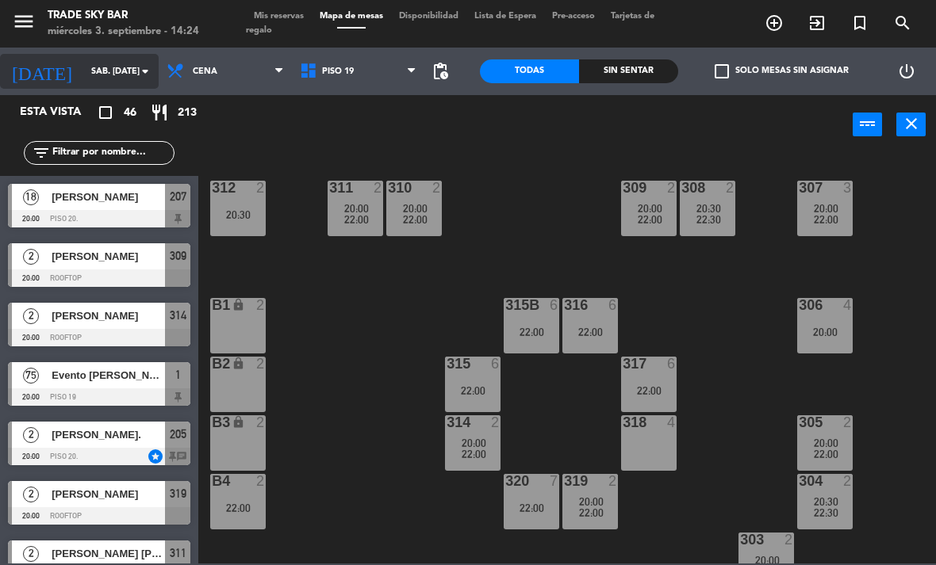
click at [83, 63] on input "sáb. [DATE]" at bounding box center [141, 72] width 117 height 26
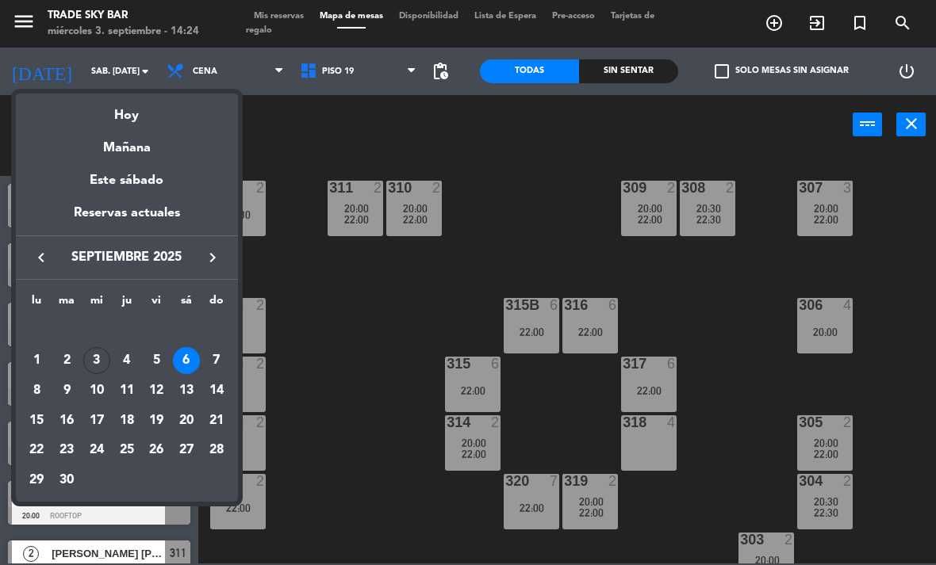
click at [132, 354] on div "4" at bounding box center [126, 360] width 27 height 27
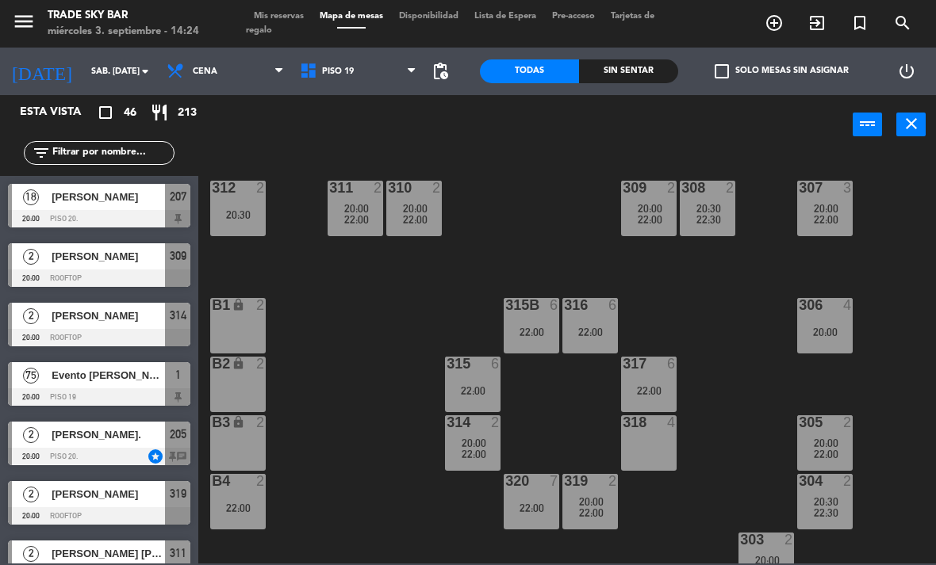
type input "[DEMOGRAPHIC_DATA] [DATE]"
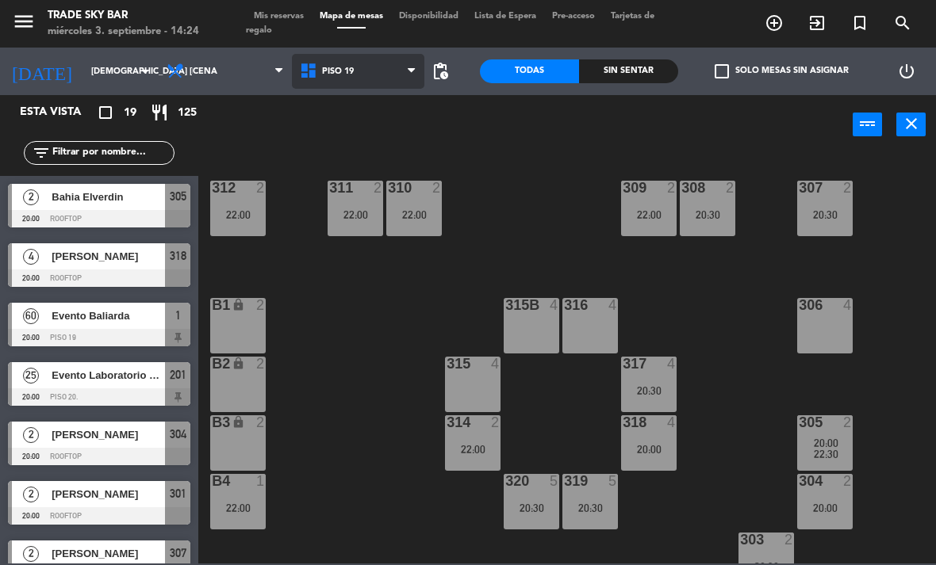
click at [370, 85] on span "PISO 19" at bounding box center [358, 71] width 133 height 35
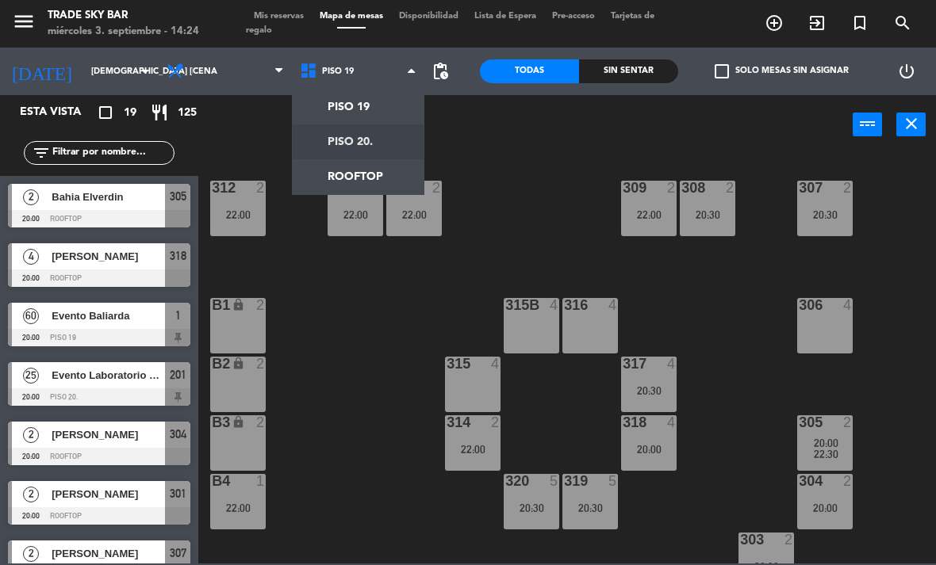
click at [370, 128] on ng-component "menu Trade Sky Bar miércoles 3. septiembre - 14:24 Mis reservas Mapa de mesas D…" at bounding box center [468, 282] width 936 height 564
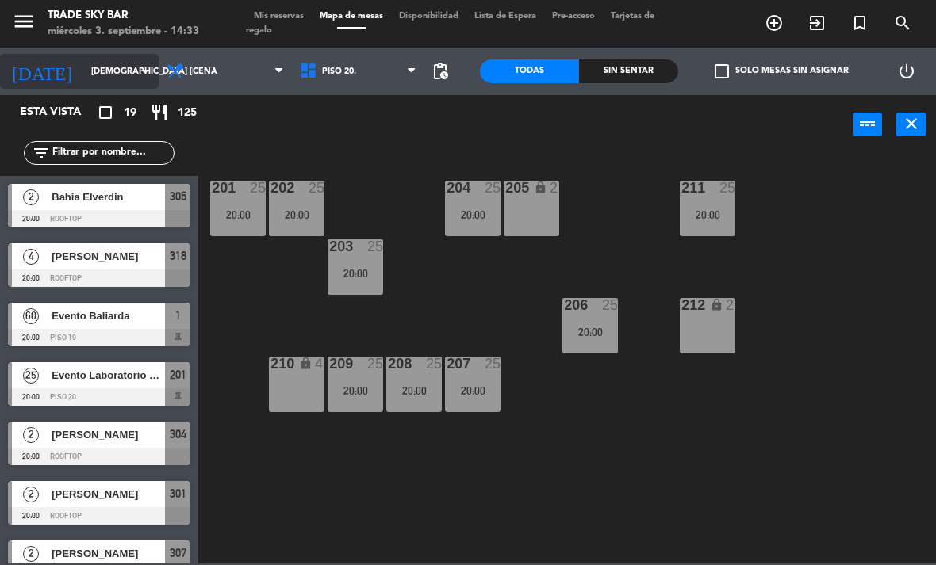
click at [132, 59] on input "[DEMOGRAPHIC_DATA] [DATE]" at bounding box center [141, 72] width 117 height 26
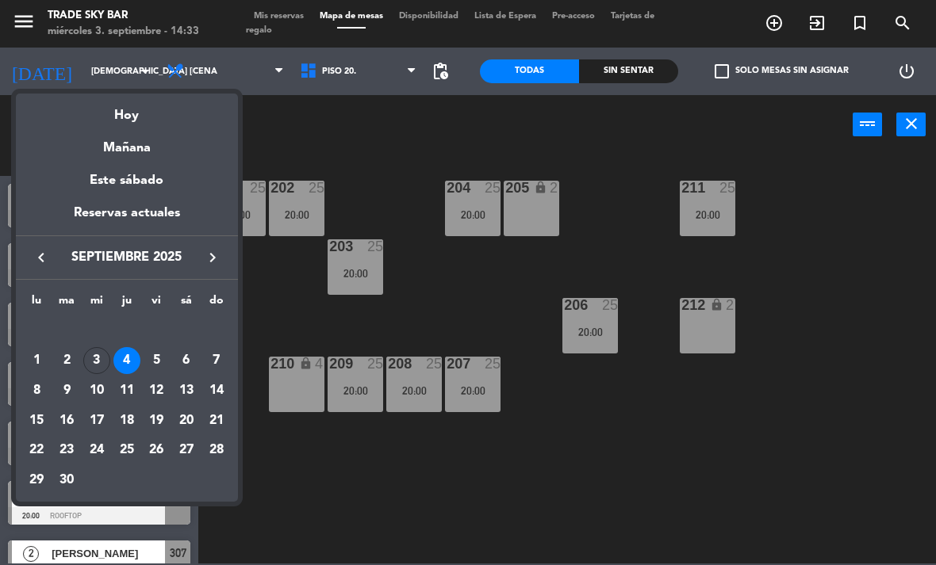
click at [406, 301] on div at bounding box center [468, 282] width 936 height 565
